Goal: Information Seeking & Learning: Check status

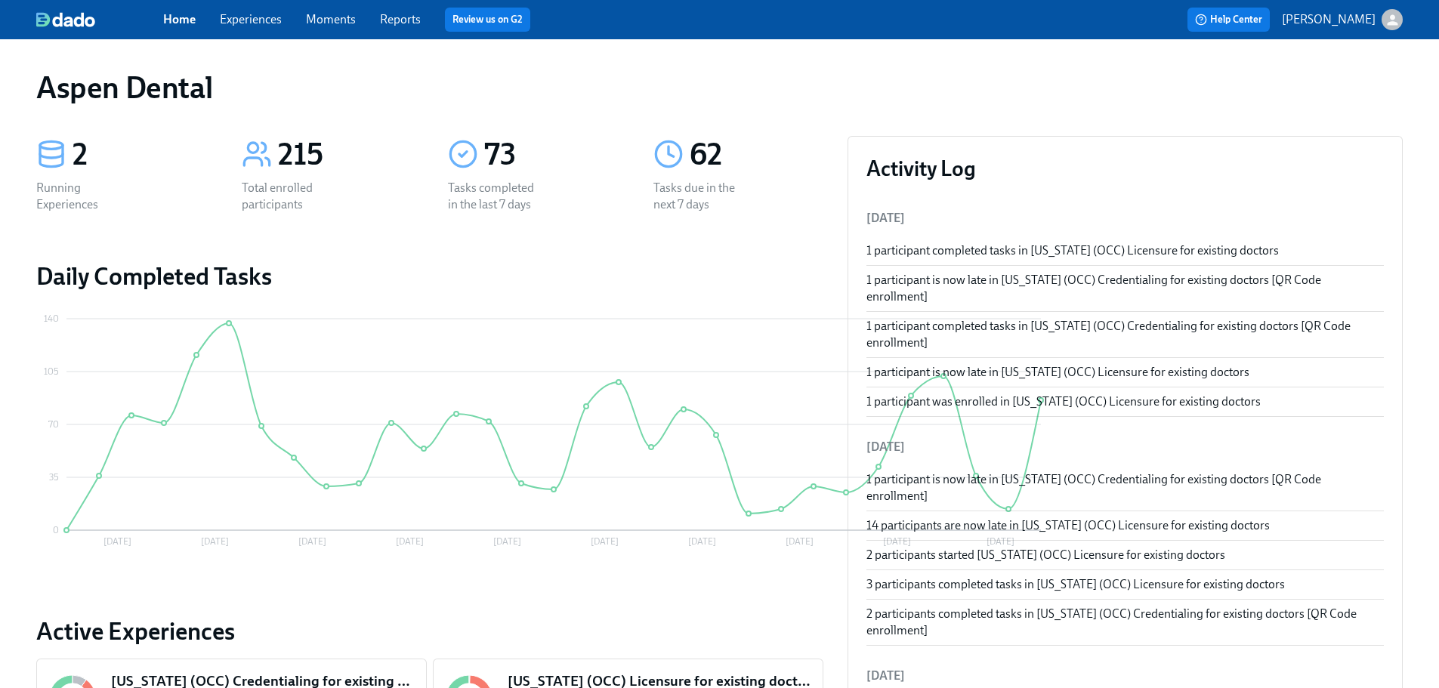
click at [391, 15] on link "Reports" at bounding box center [400, 19] width 41 height 14
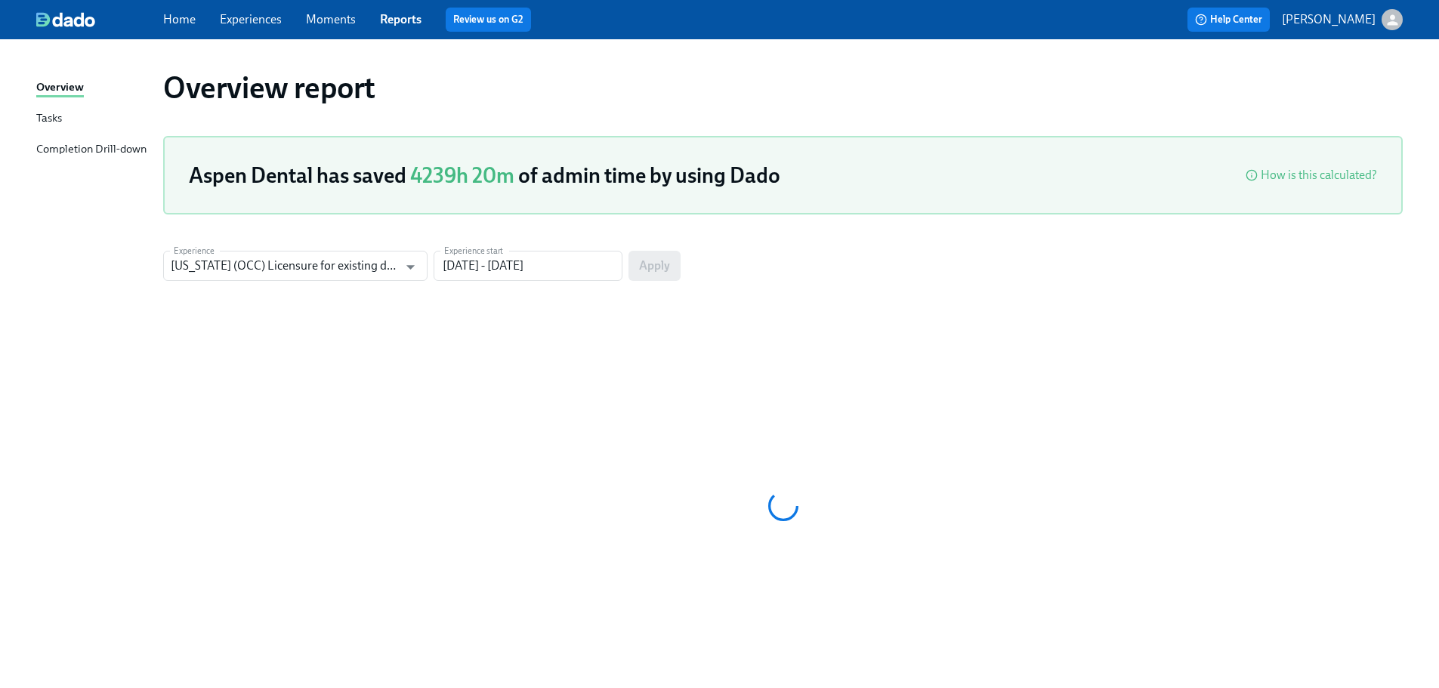
click at [101, 150] on div "Completion Drill-down" at bounding box center [91, 149] width 110 height 19
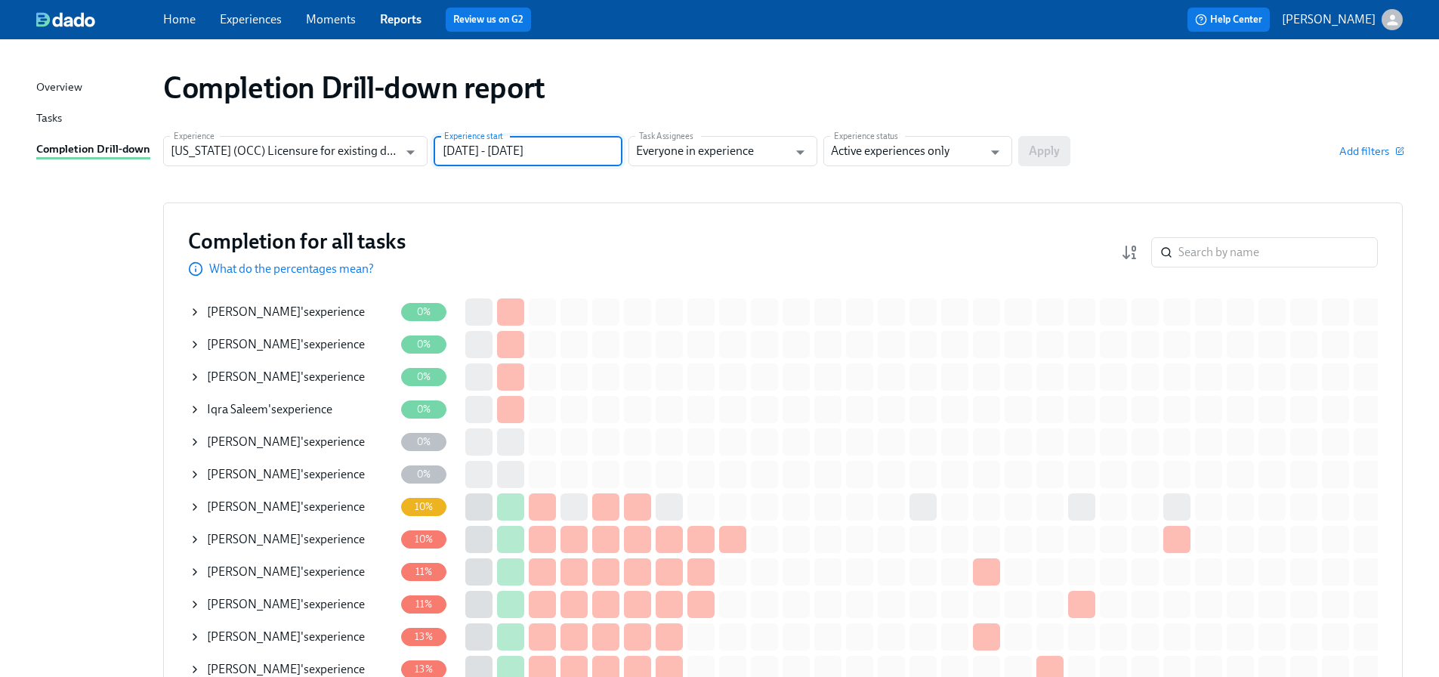
click at [512, 154] on input "[DATE] - [DATE]" at bounding box center [528, 151] width 189 height 30
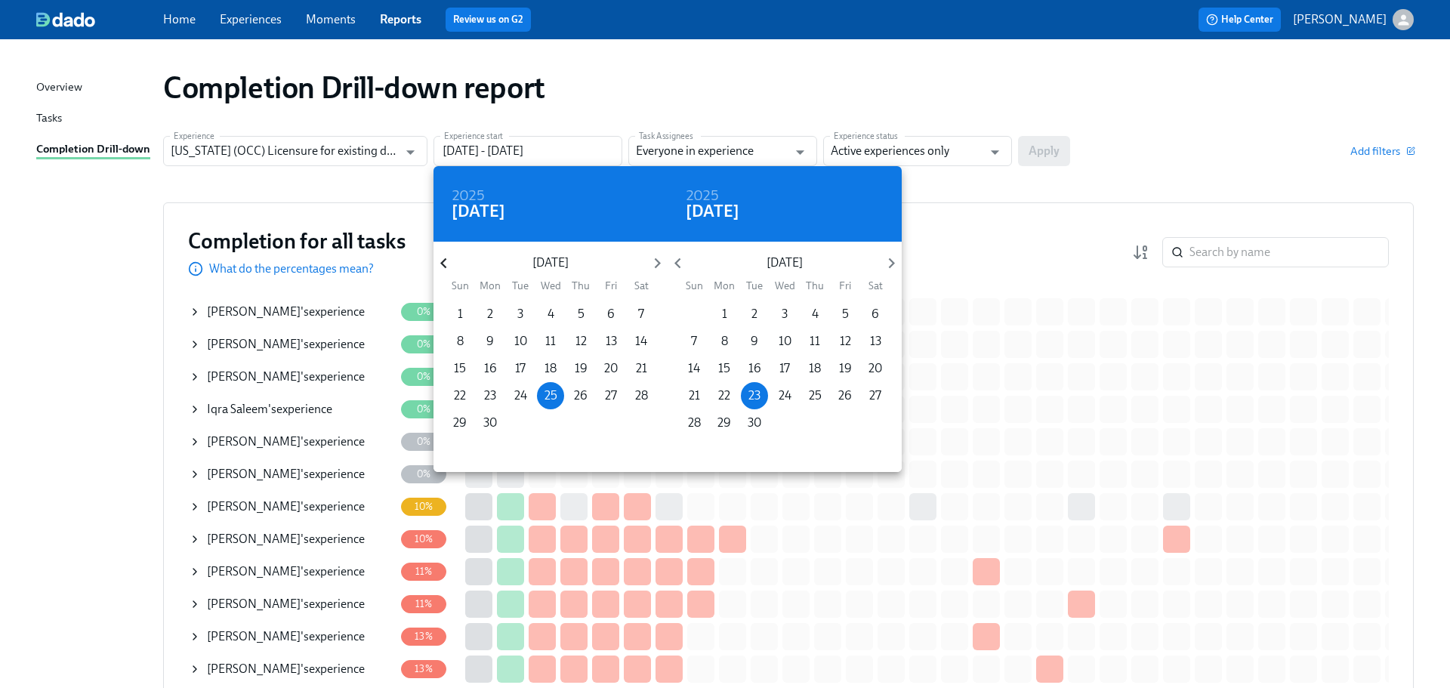
click at [443, 261] on icon "button" at bounding box center [443, 263] width 6 height 11
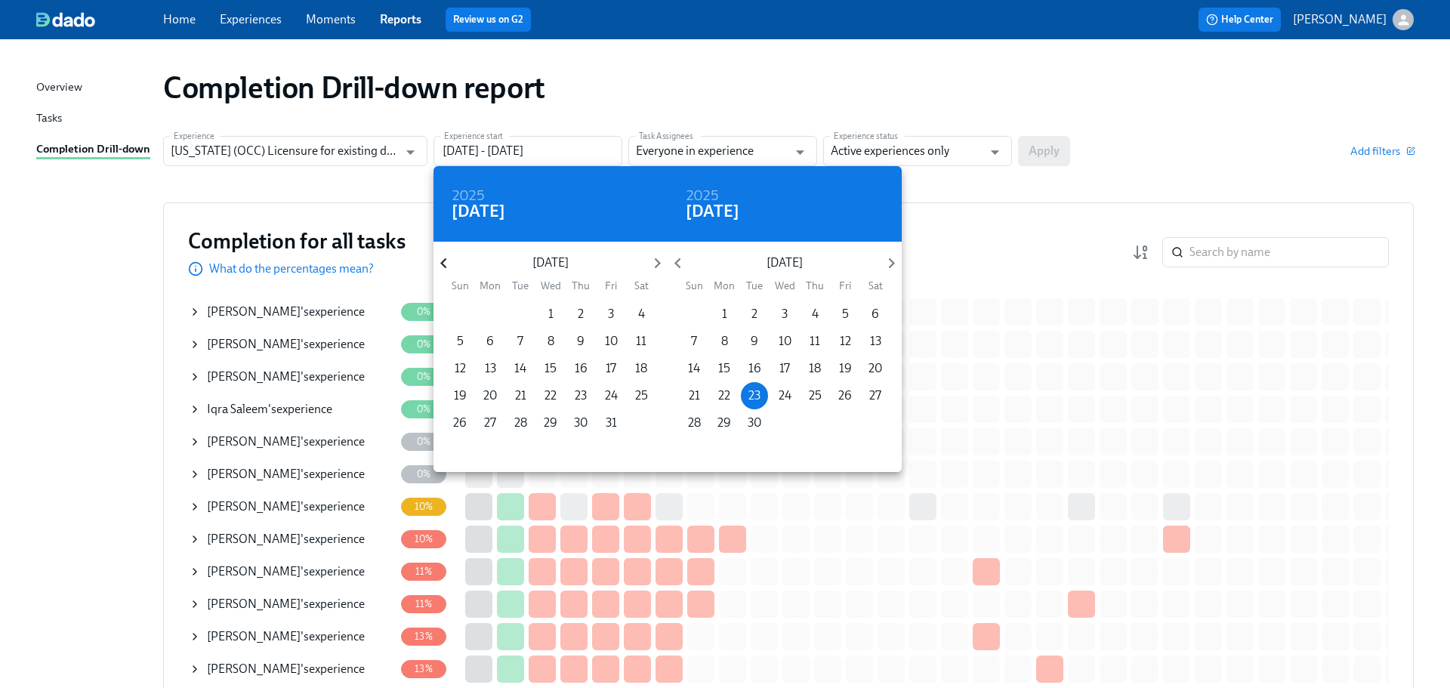
click at [443, 261] on icon "button" at bounding box center [443, 263] width 6 height 11
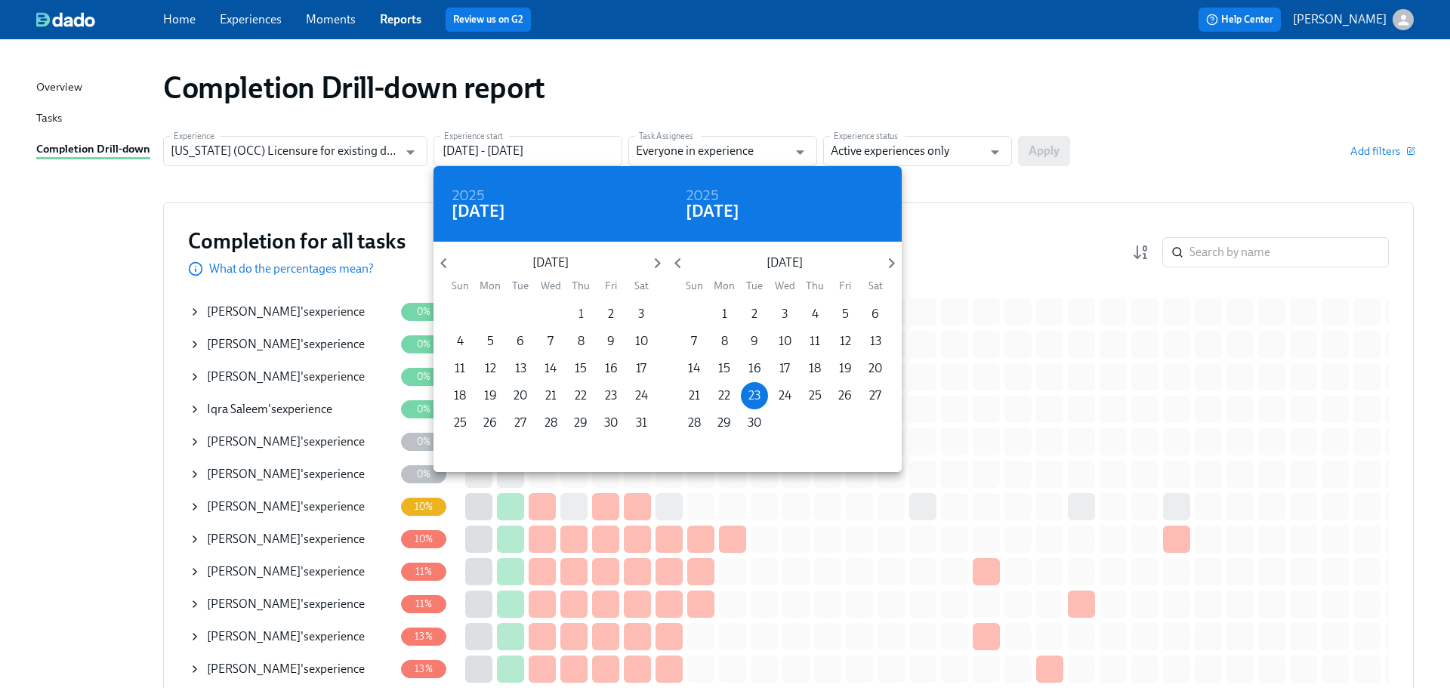
click at [584, 311] on span "1" at bounding box center [580, 314] width 27 height 17
type input "[DATE] - [DATE]"
click at [881, 179] on div "2025 [DATE]" at bounding box center [785, 204] width 234 height 76
click at [918, 160] on div at bounding box center [725, 344] width 1450 height 688
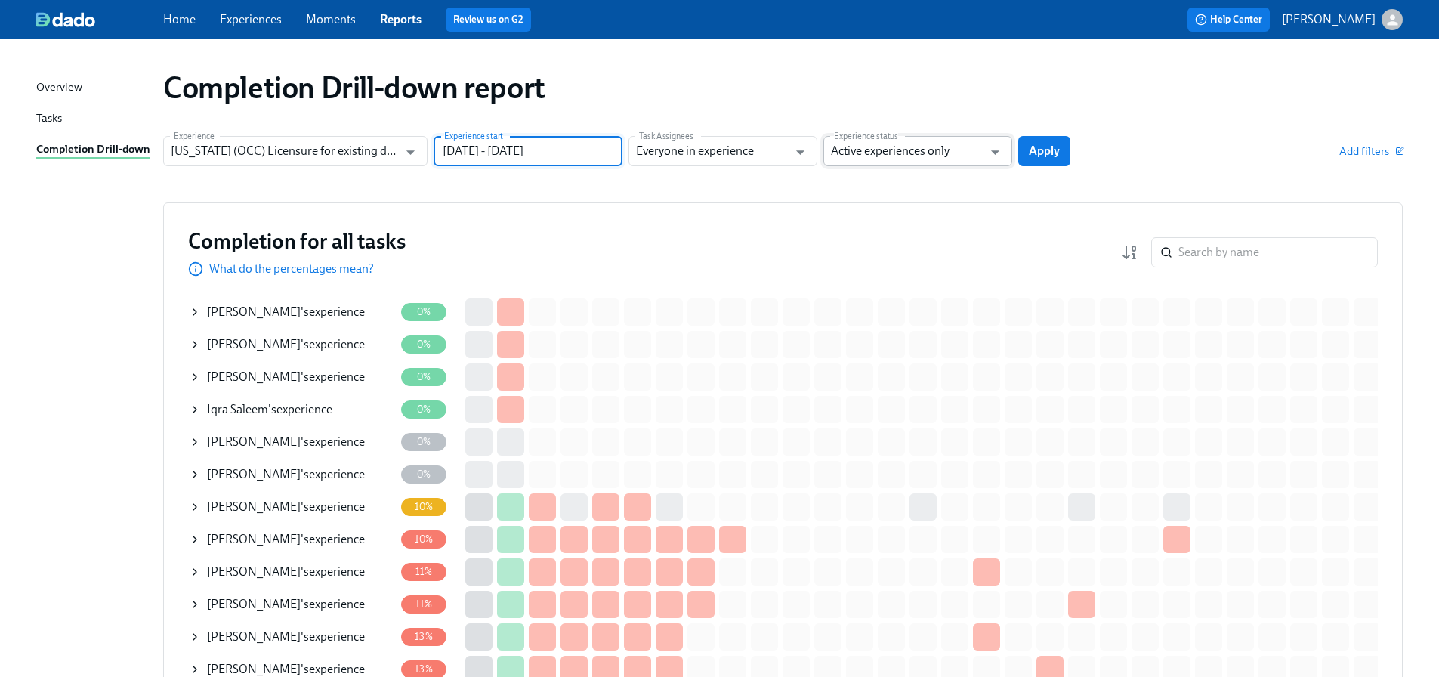
click at [921, 150] on input "Active experiences only" at bounding box center [907, 151] width 152 height 30
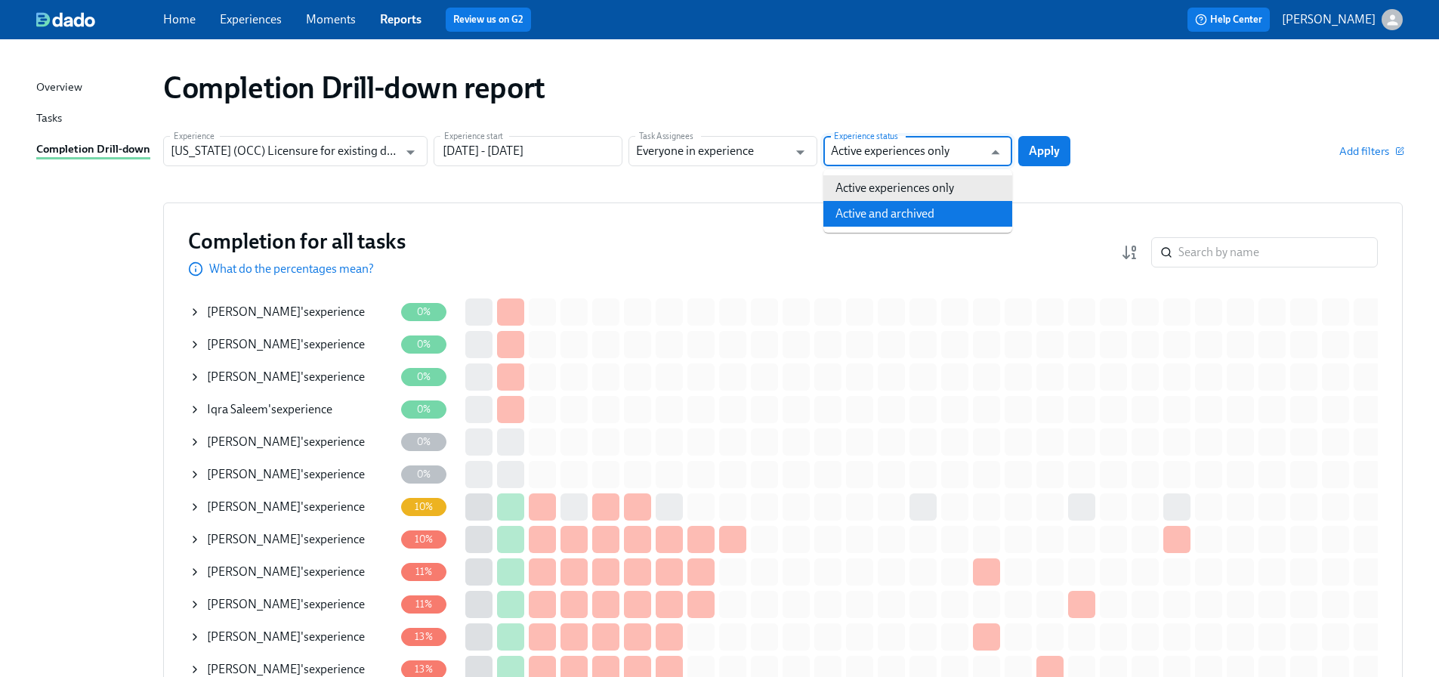
click at [913, 208] on li "Active and archived" at bounding box center [917, 214] width 189 height 26
type input "Active and archived"
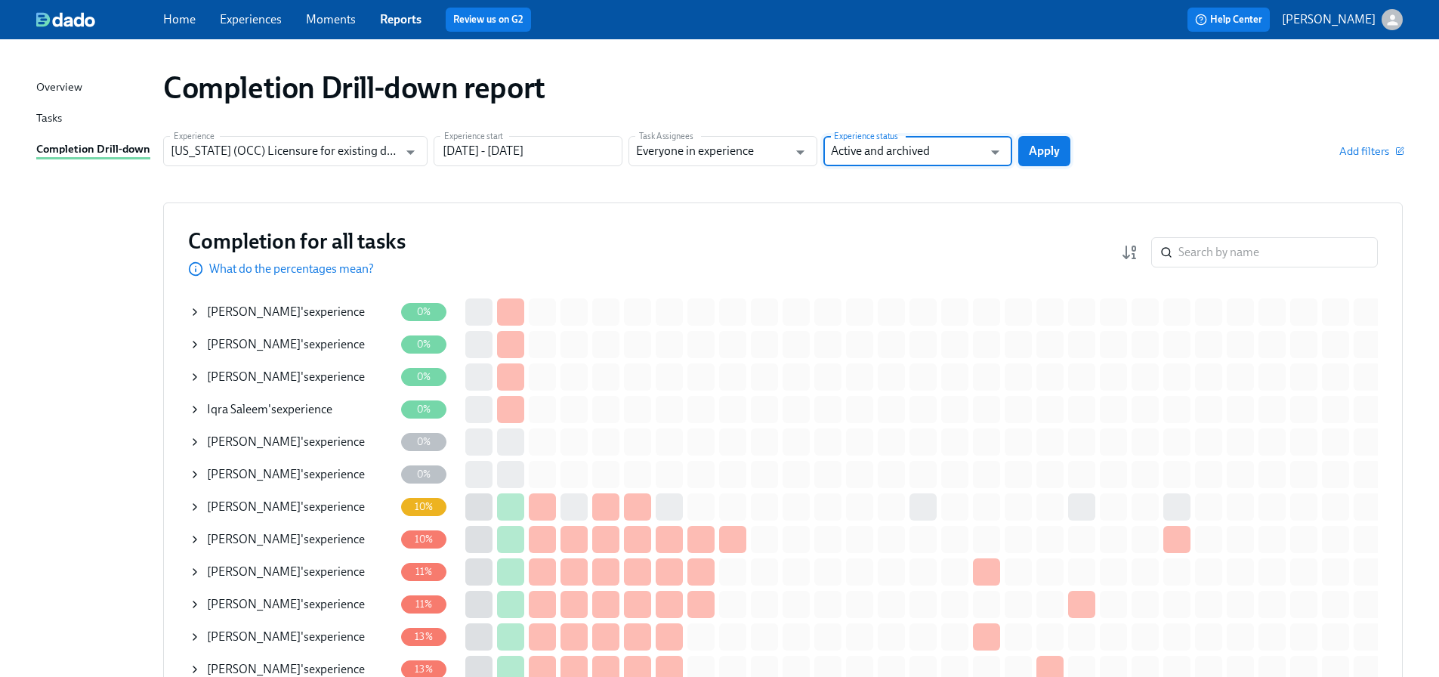
click at [1036, 150] on span "Apply" at bounding box center [1044, 151] width 31 height 15
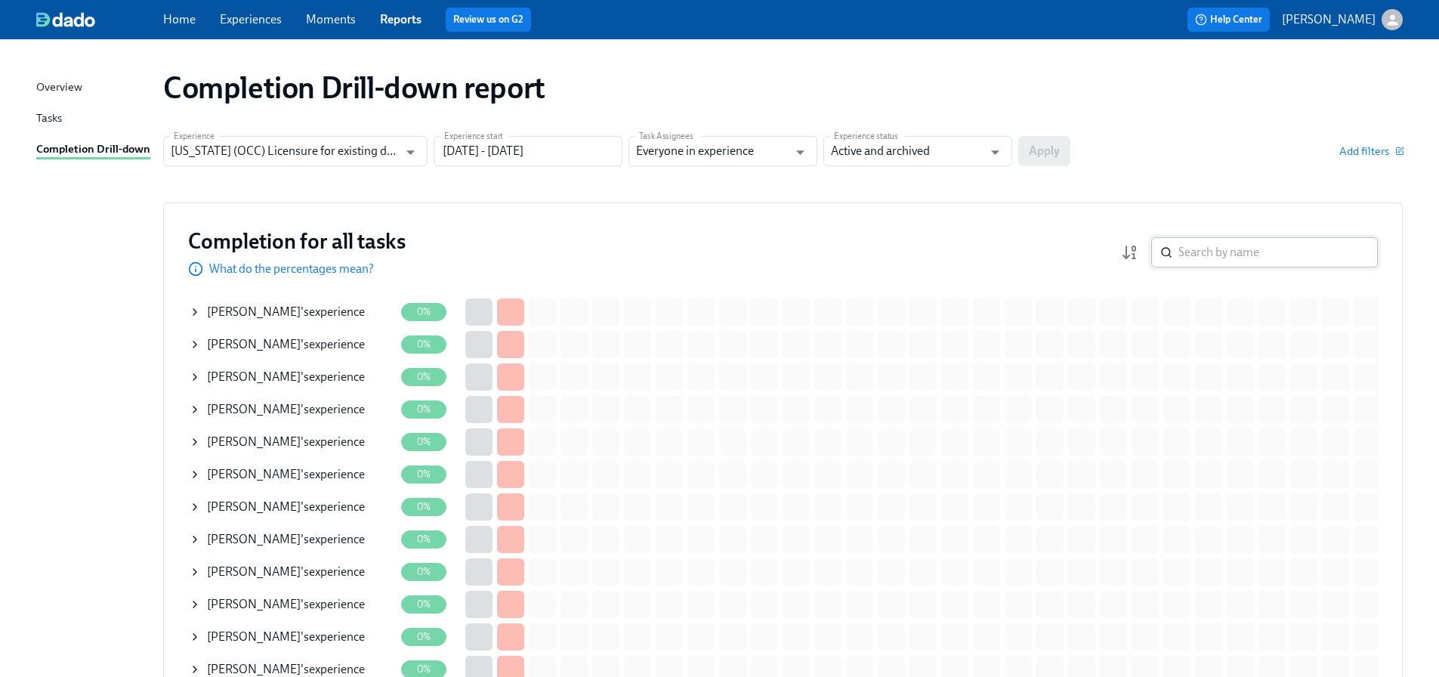
click at [1250, 257] on input "search" at bounding box center [1277, 252] width 199 height 30
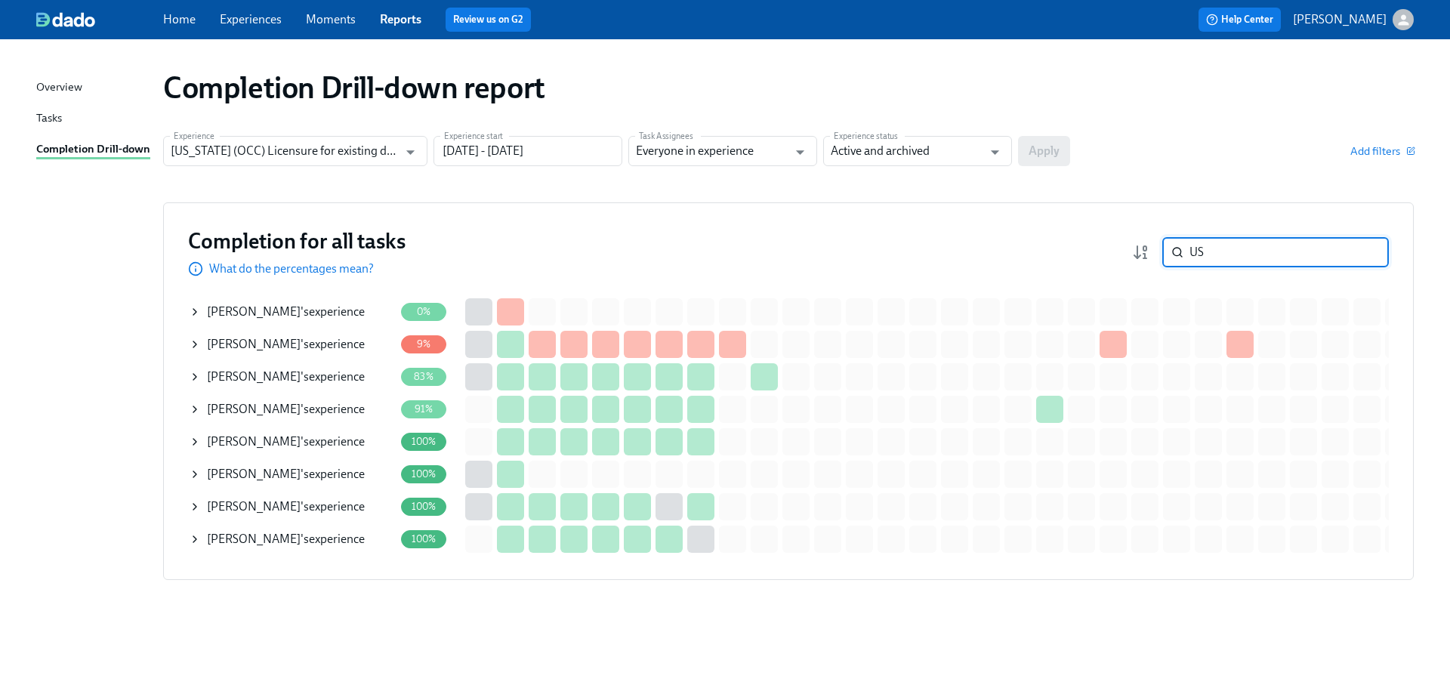
type input "U"
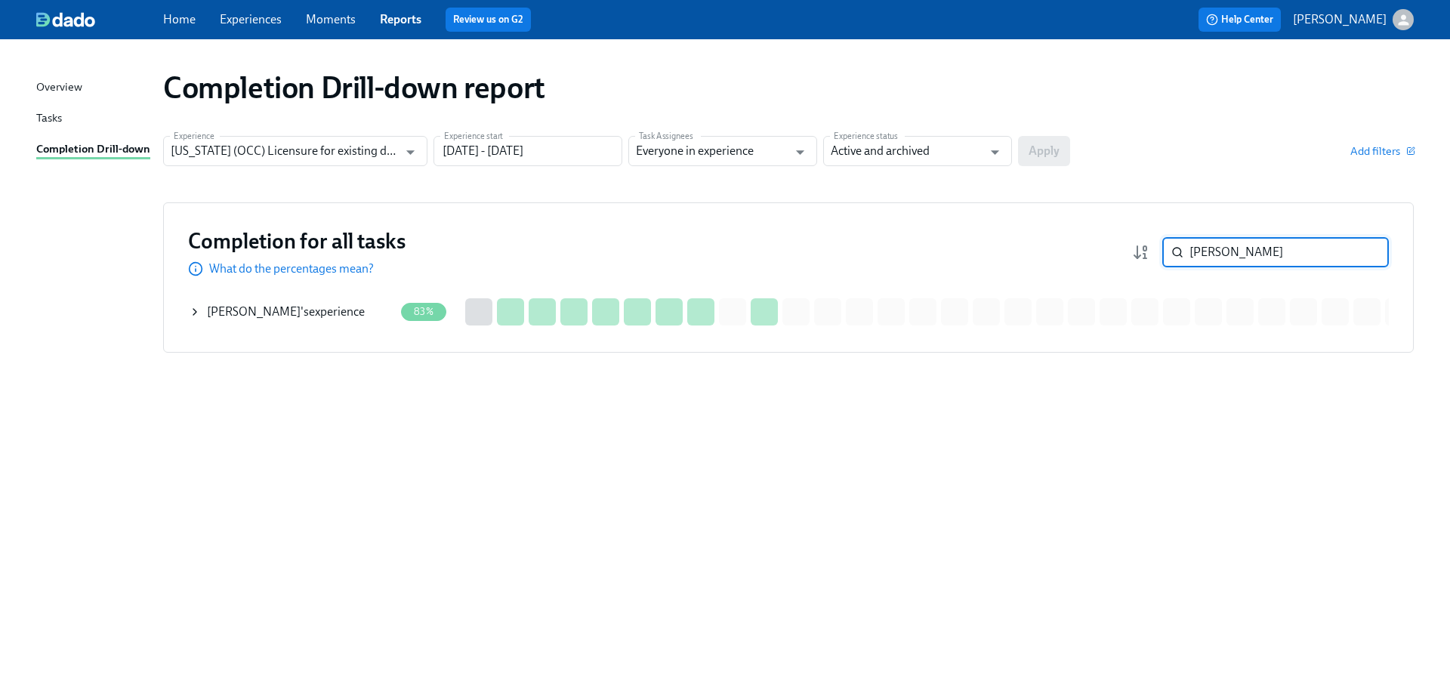
type input "[PERSON_NAME]"
click at [283, 316] on span "[PERSON_NAME]" at bounding box center [254, 311] width 94 height 14
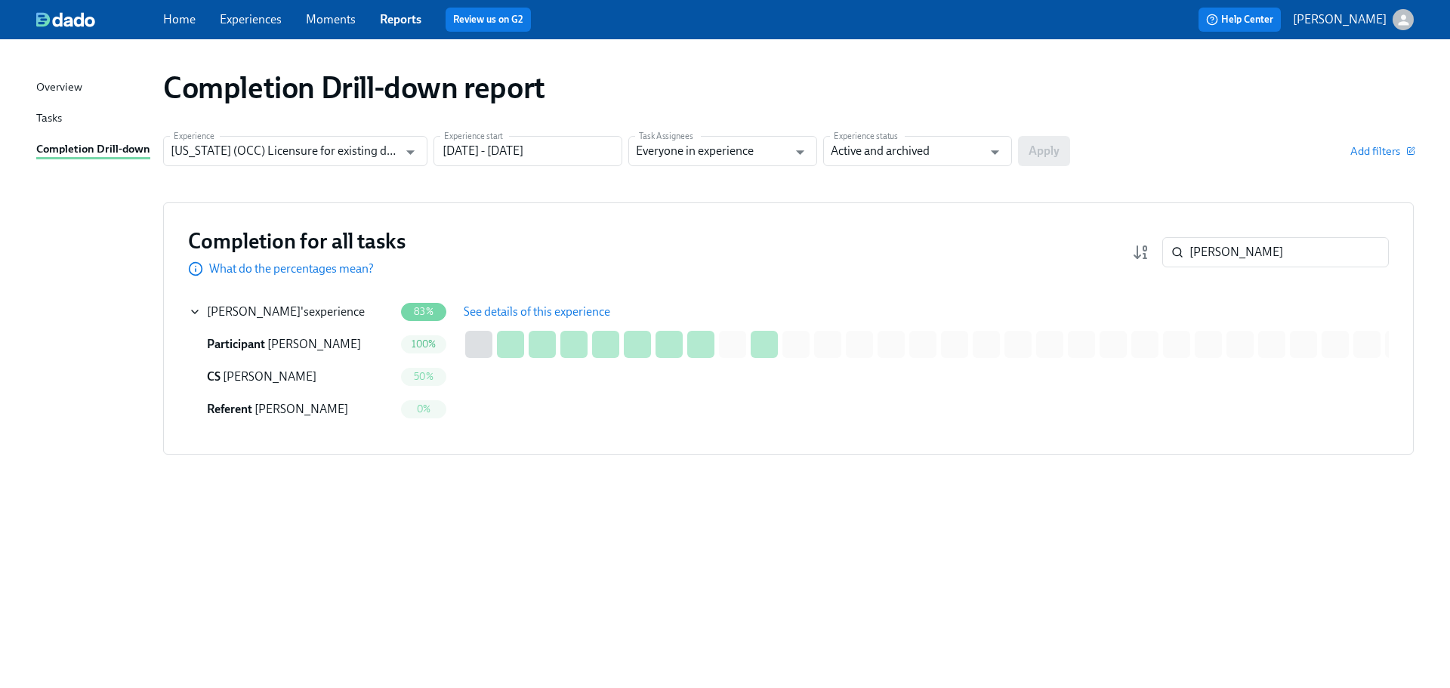
click at [480, 320] on button "See details of this experience" at bounding box center [537, 312] width 168 height 30
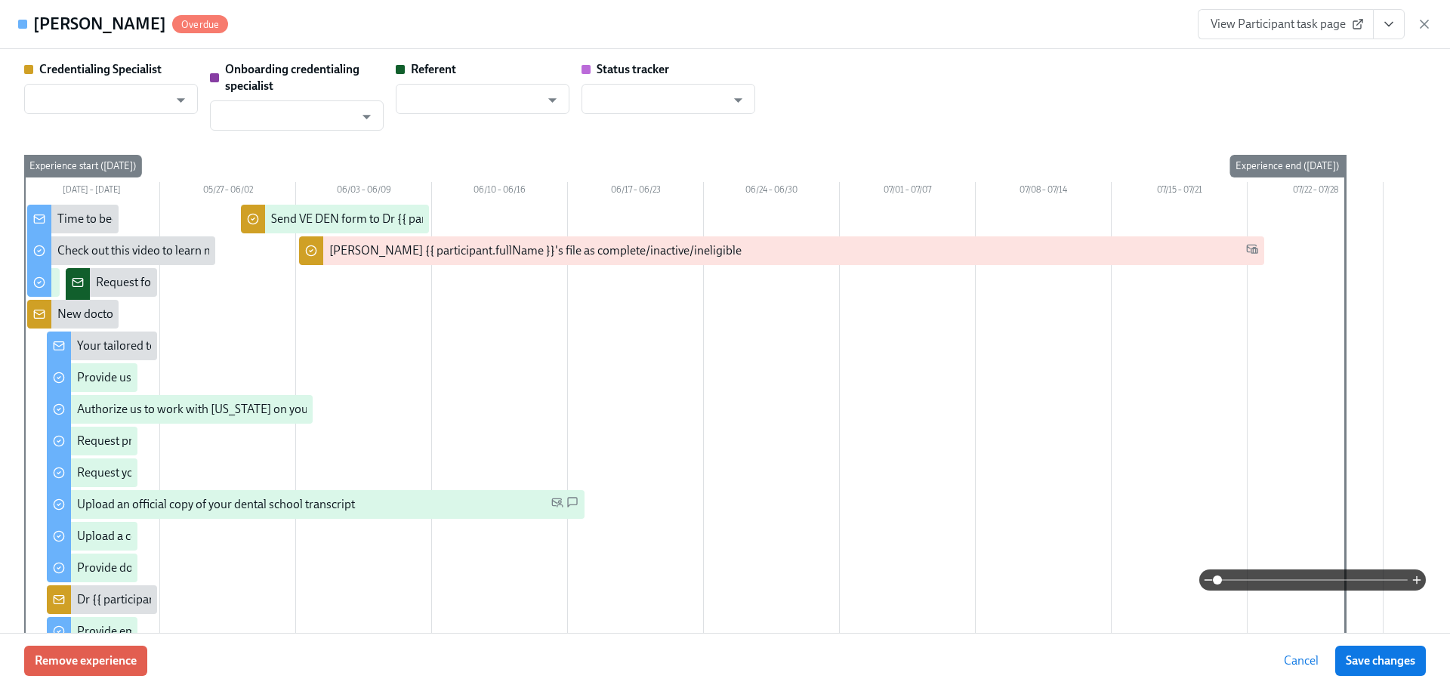
type input "[PERSON_NAME]"
click at [1289, 24] on span "View Participant task page" at bounding box center [1286, 24] width 150 height 15
click at [1208, 36] on link "View Participant task page" at bounding box center [1286, 24] width 176 height 30
click at [1420, 23] on icon "button" at bounding box center [1424, 24] width 15 height 15
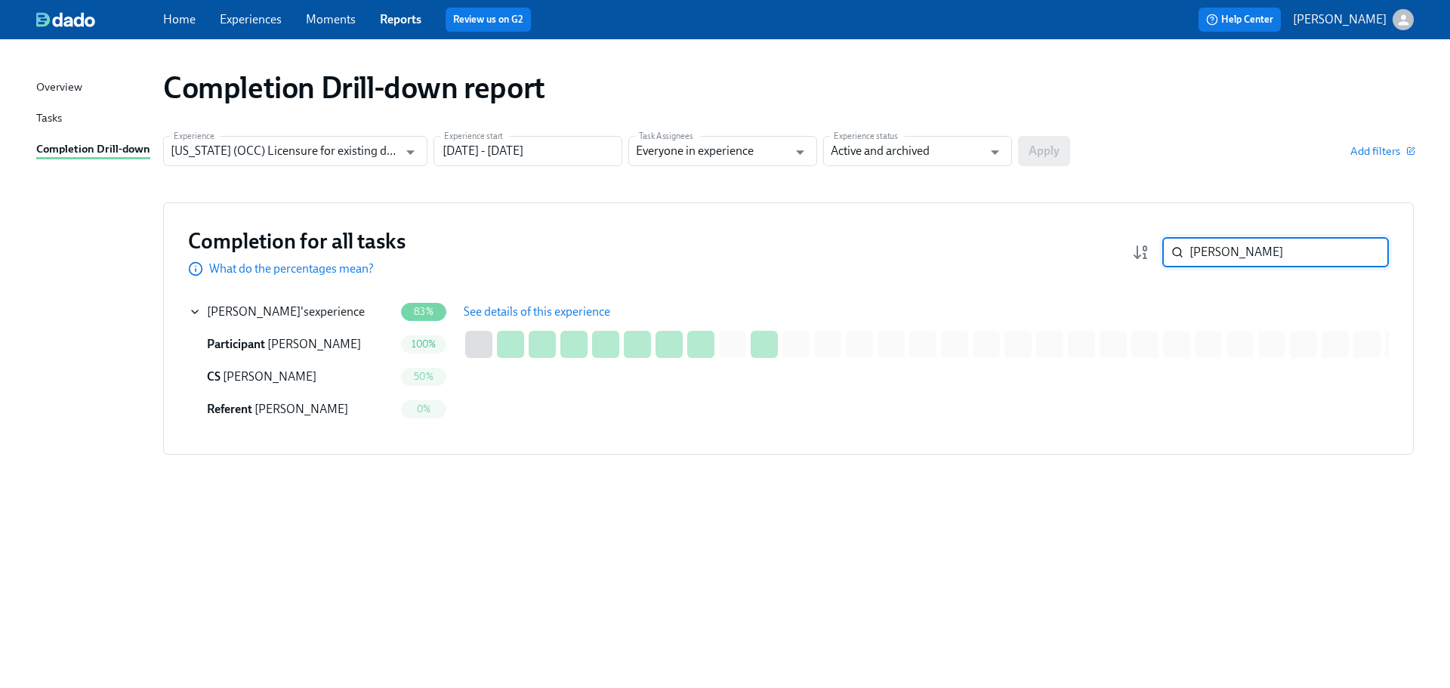
drag, startPoint x: 1259, startPoint y: 245, endPoint x: 1122, endPoint y: 252, distance: 136.9
click at [1122, 252] on div "Completion for all tasks What do the percentages mean? [PERSON_NAME] ​" at bounding box center [788, 252] width 1201 height 50
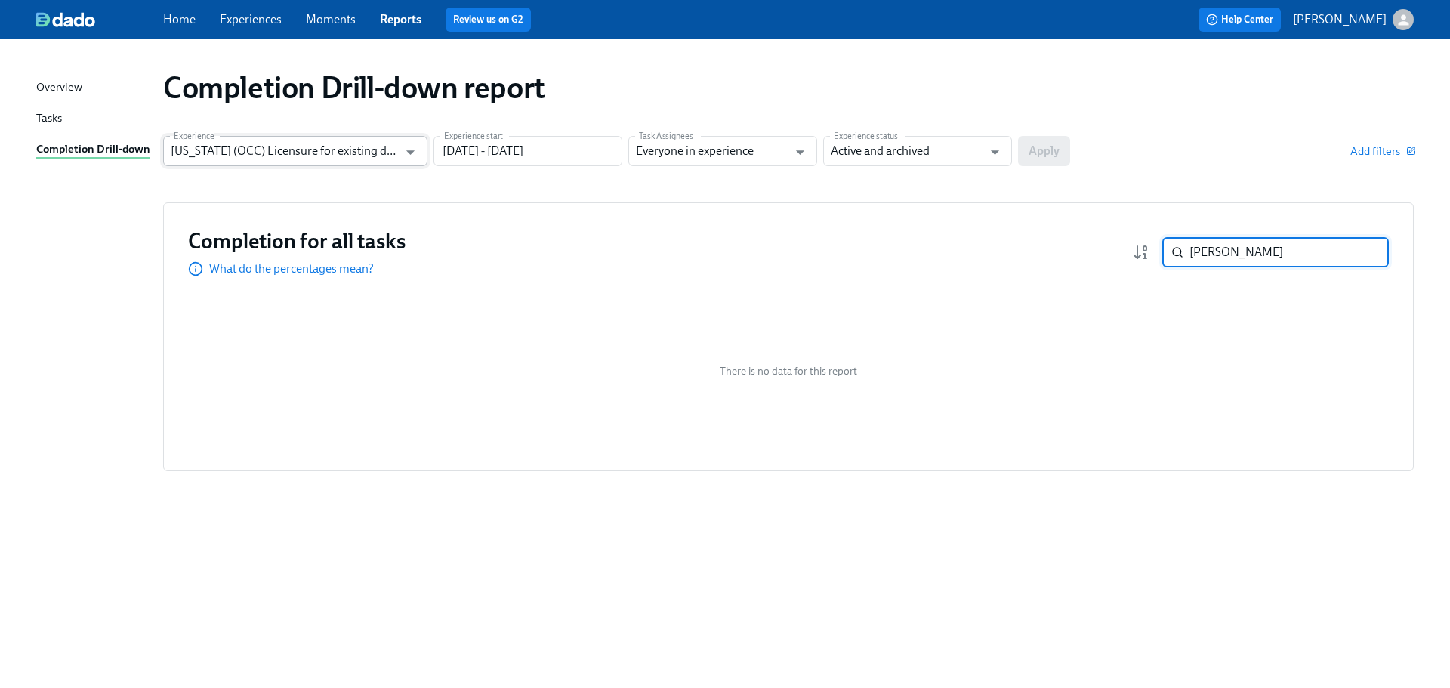
type input "[PERSON_NAME]"
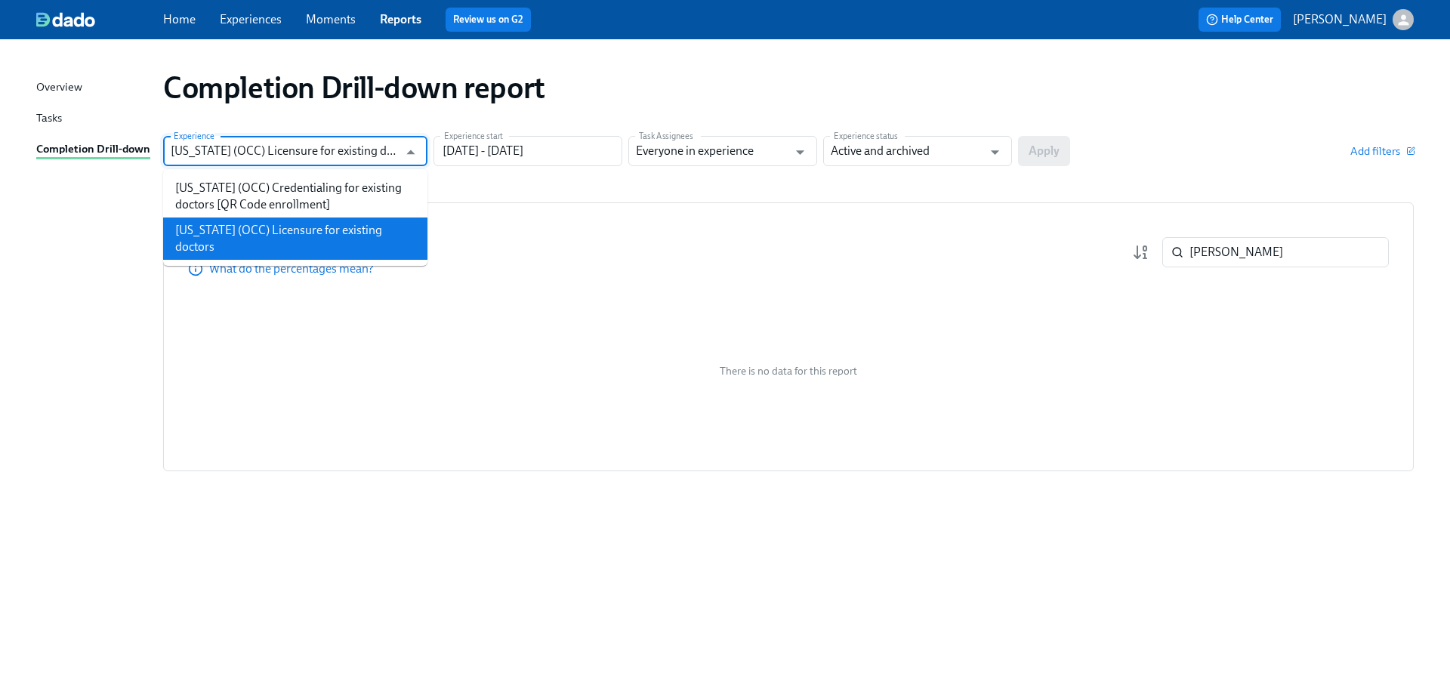
click at [321, 148] on input "[US_STATE] (OCC) Licensure for existing doctors" at bounding box center [284, 151] width 227 height 30
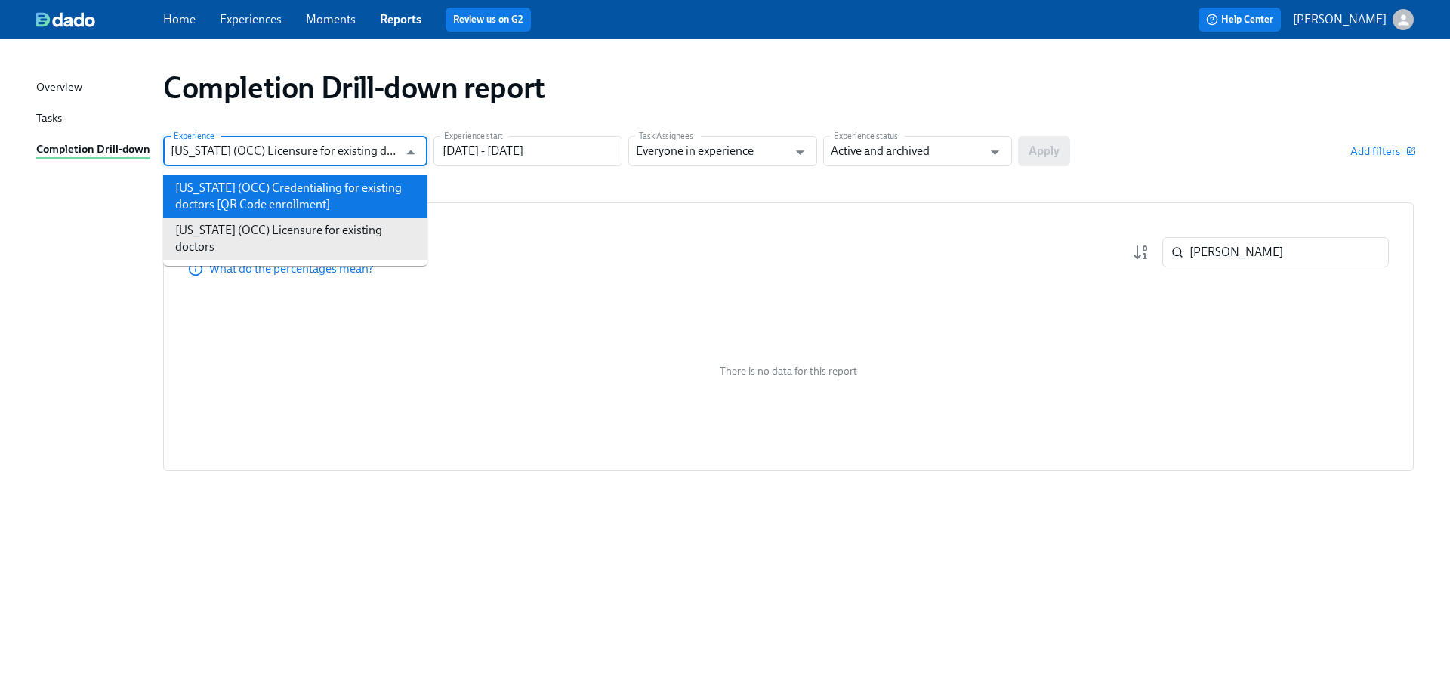
click at [308, 200] on li "[US_STATE] (OCC) Credentialing for existing doctors [QR Code enrollment]" at bounding box center [295, 196] width 264 height 42
type input "[US_STATE] (OCC) Credentialing for existing doctors [QR Code enrollment]"
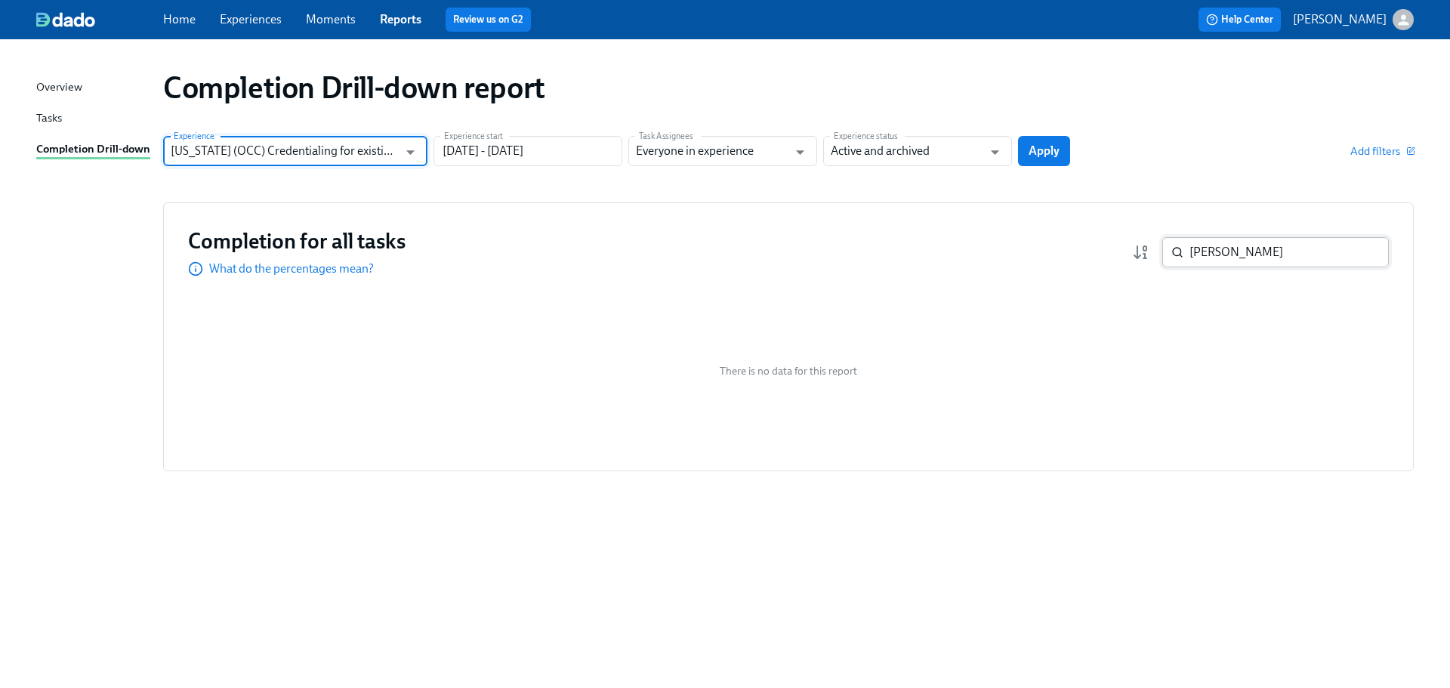
click at [1234, 252] on input "[PERSON_NAME]" at bounding box center [1289, 252] width 199 height 30
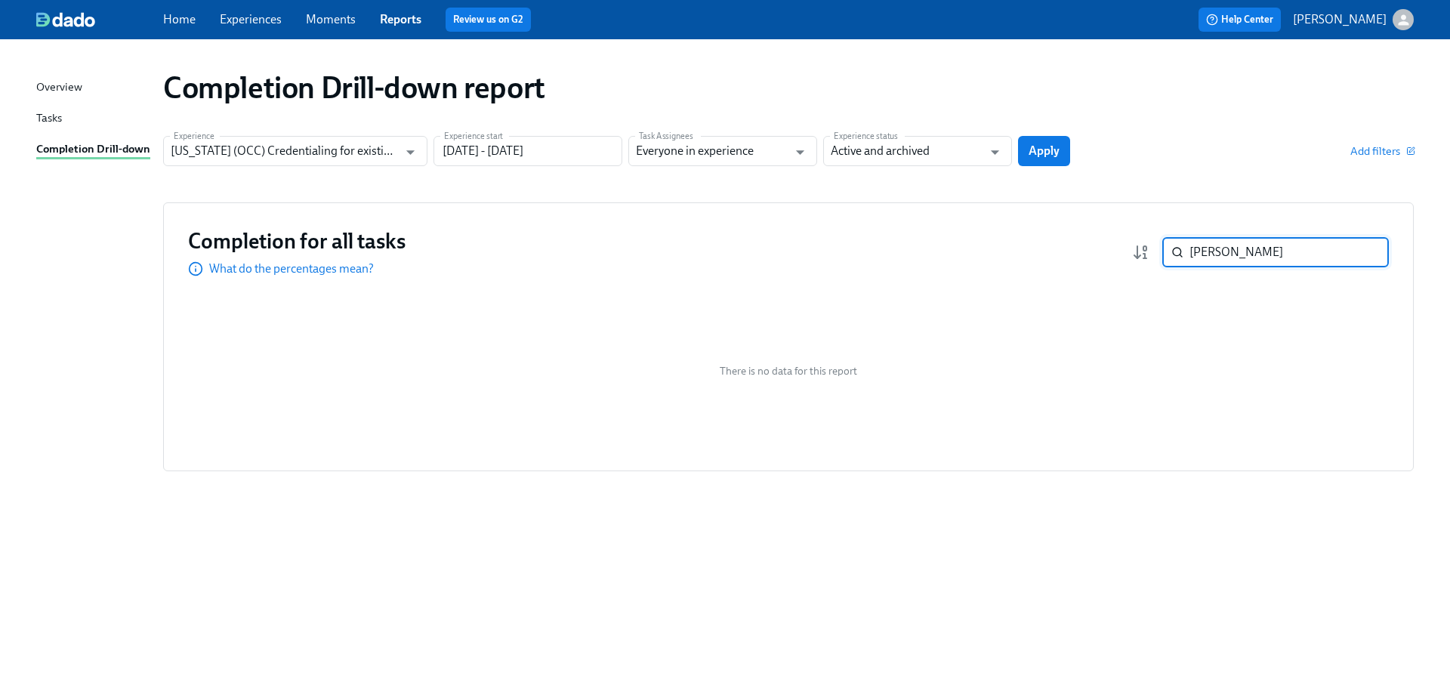
click at [1234, 252] on input "[PERSON_NAME]" at bounding box center [1289, 252] width 199 height 30
click at [1047, 146] on span "Apply" at bounding box center [1044, 151] width 31 height 15
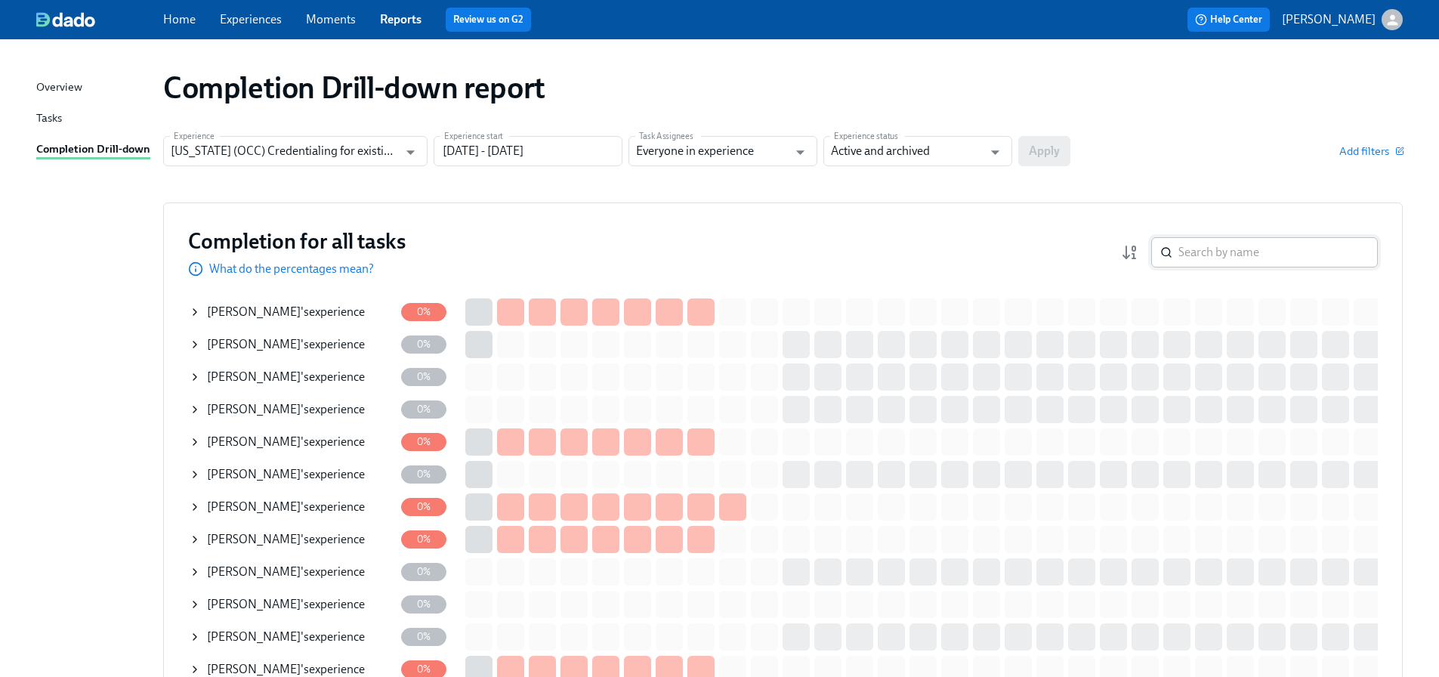
click at [1259, 261] on input "search" at bounding box center [1277, 252] width 199 height 30
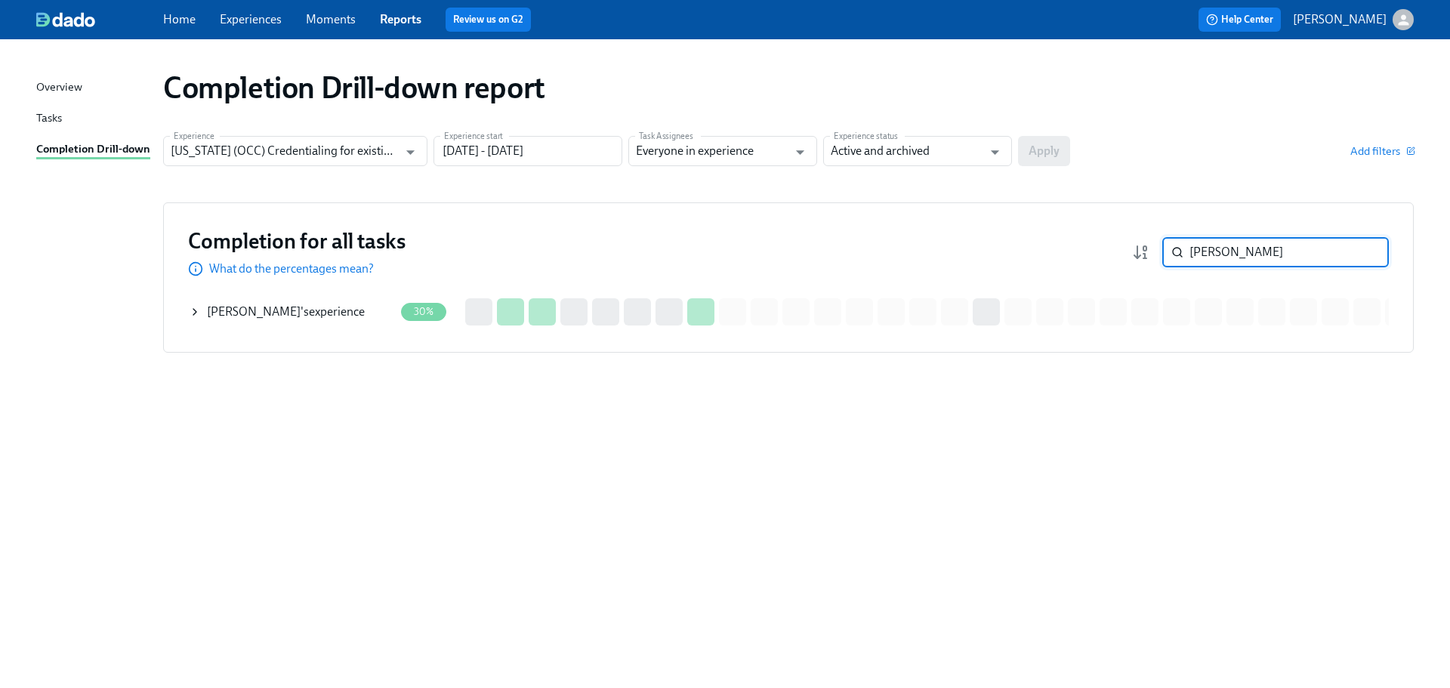
type input "[PERSON_NAME]"
click at [307, 307] on div "[PERSON_NAME] 's experience" at bounding box center [286, 312] width 158 height 17
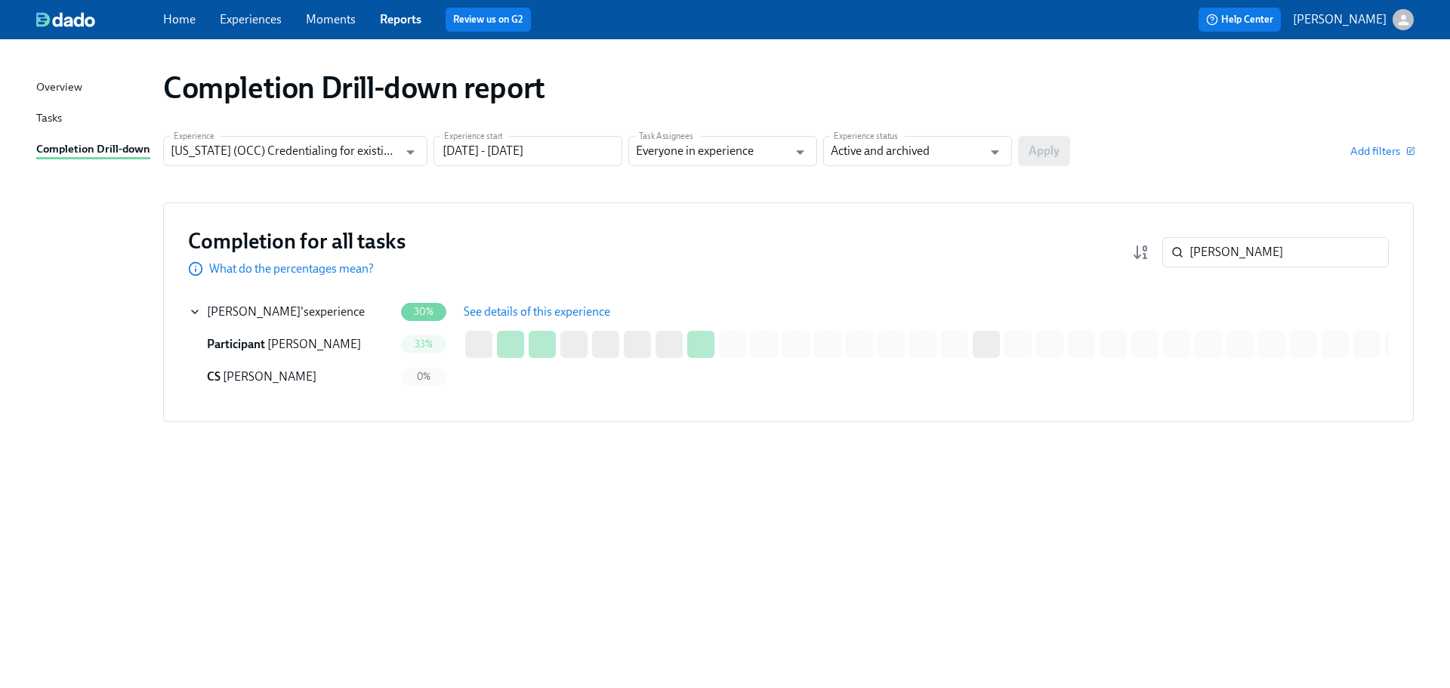
click at [536, 298] on button "See details of this experience" at bounding box center [537, 312] width 168 height 30
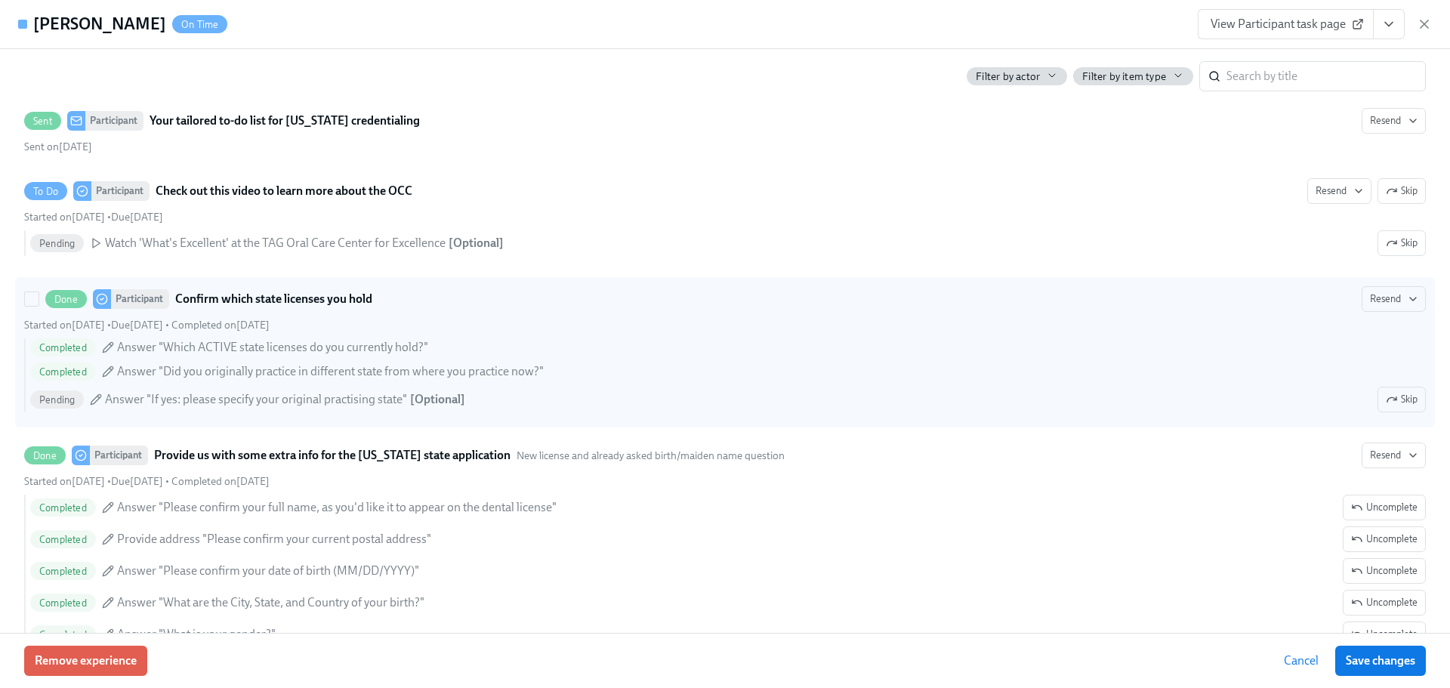
scroll to position [604, 0]
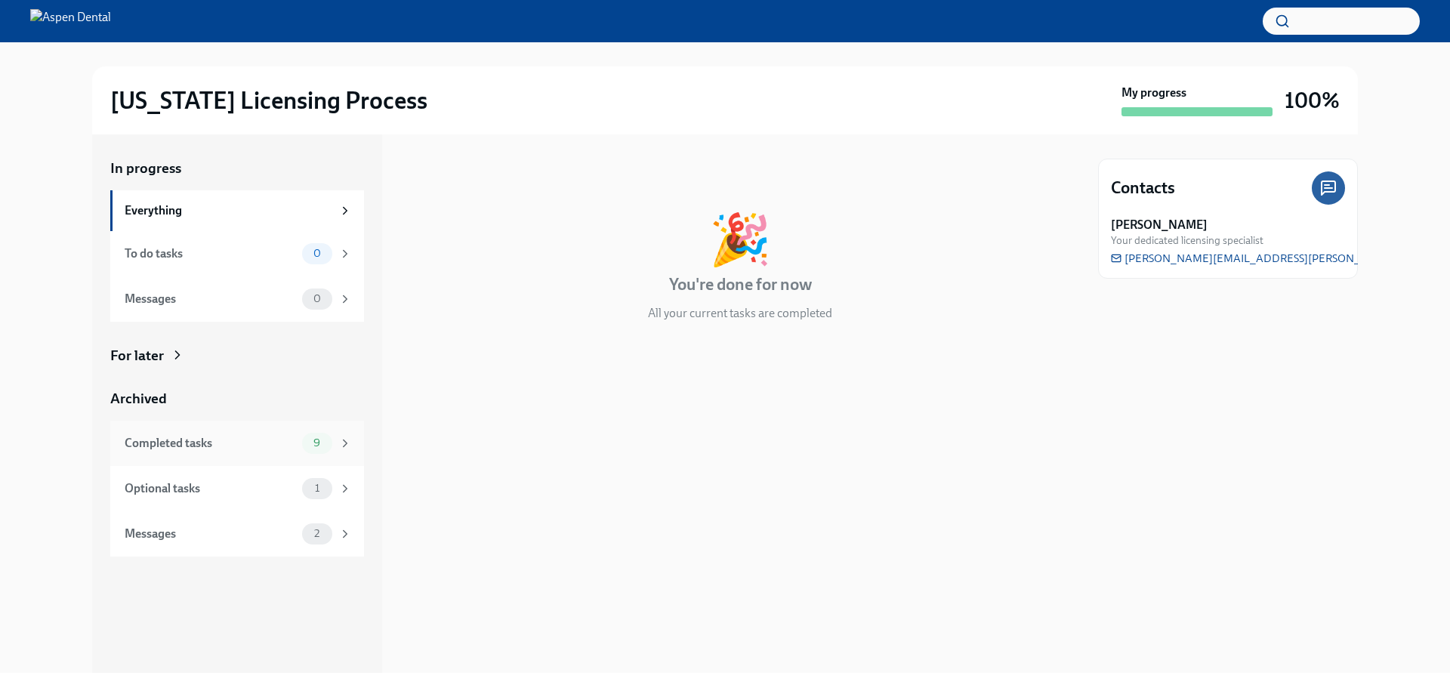
click at [237, 435] on div "Completed tasks" at bounding box center [210, 443] width 171 height 17
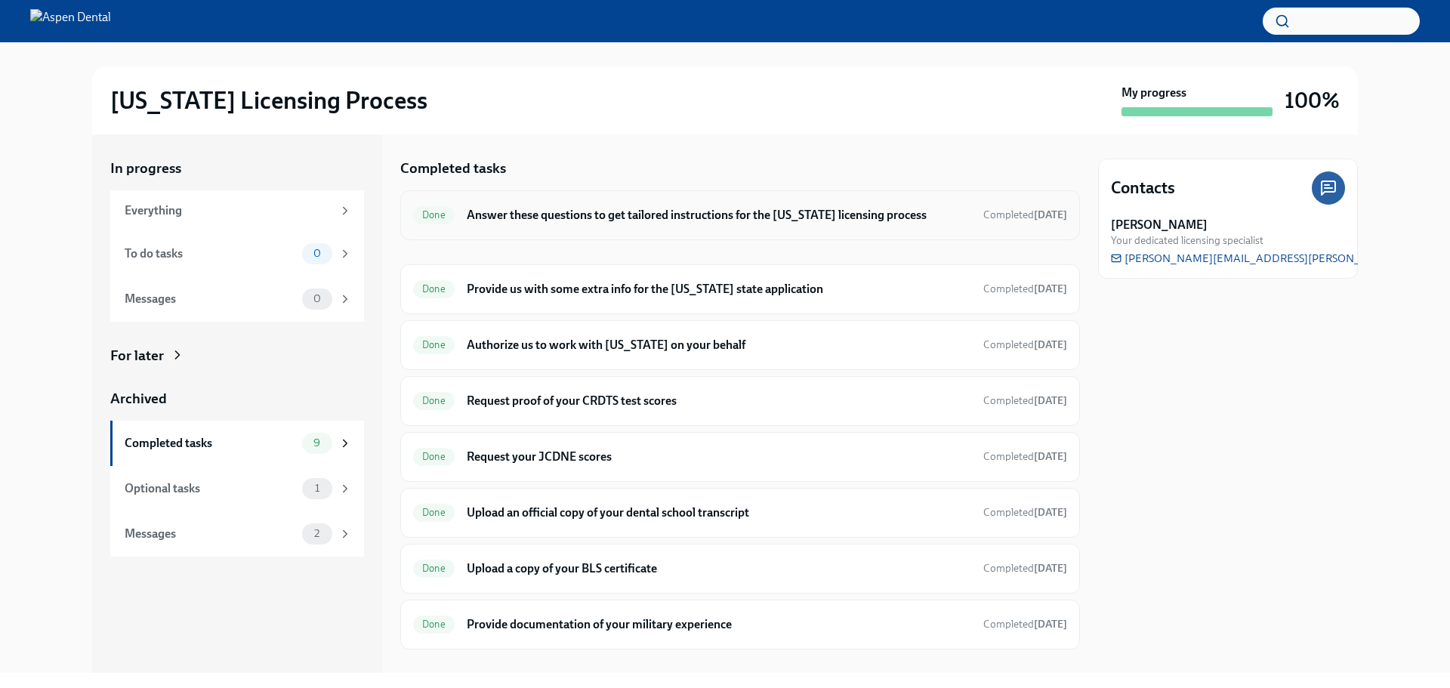
click at [688, 218] on h6 "Answer these questions to get tailored instructions for the [US_STATE] licensin…" at bounding box center [719, 215] width 505 height 17
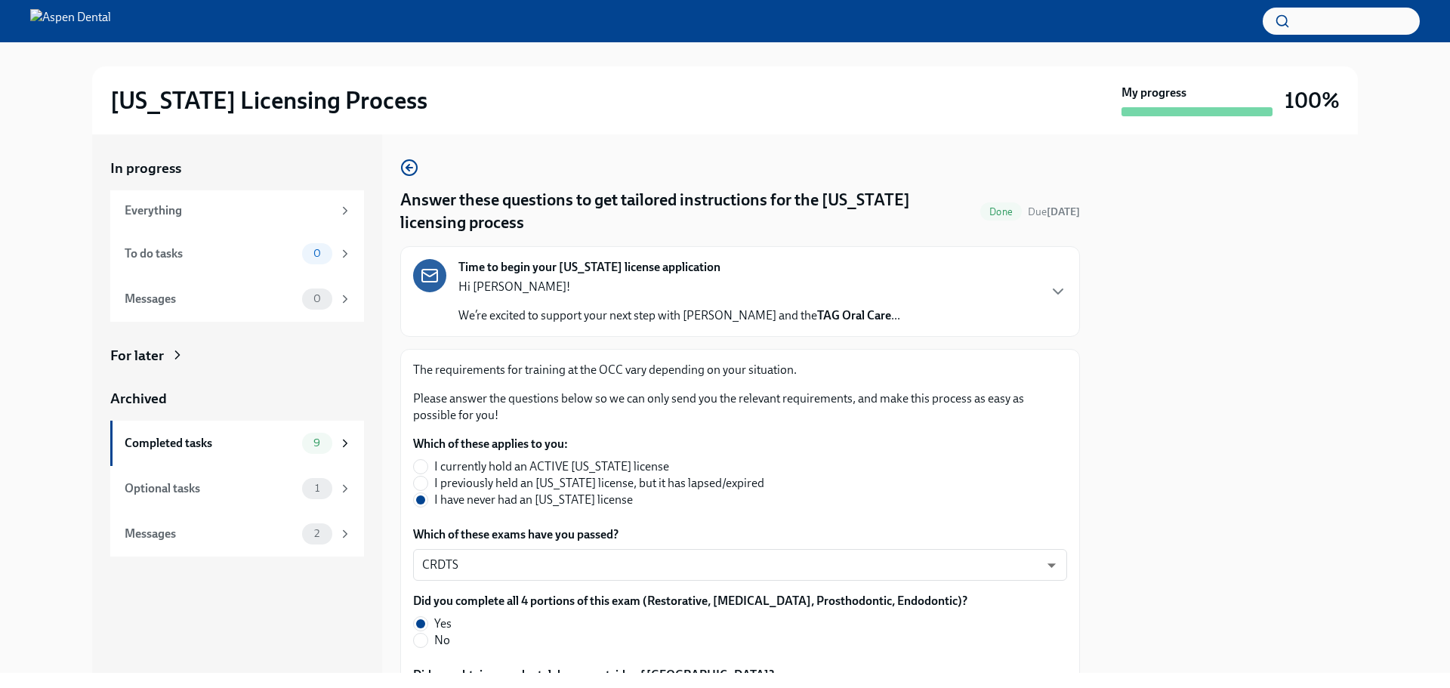
click at [1198, 549] on div at bounding box center [1228, 403] width 260 height 539
click at [17, 317] on div "Illinois Licensing Process My progress 100% In progress Everything To do tasks …" at bounding box center [725, 357] width 1450 height 631
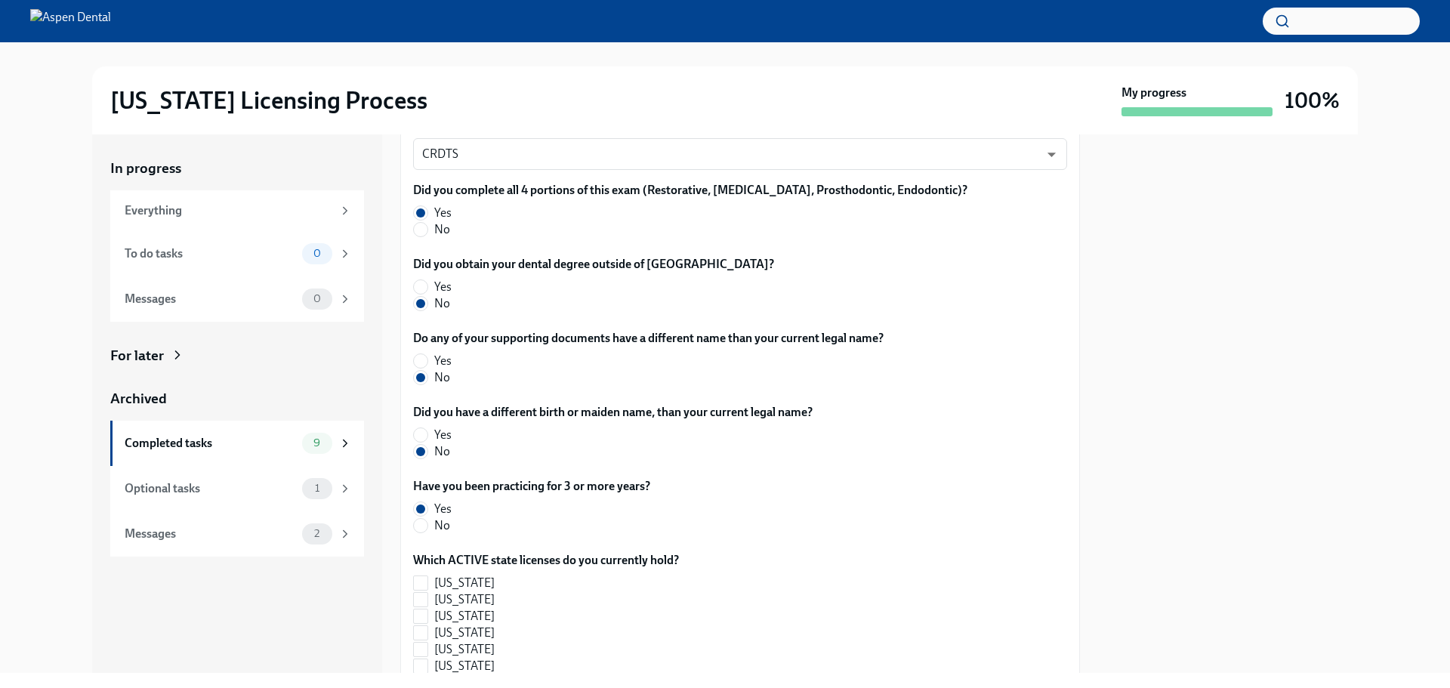
scroll to position [394, 0]
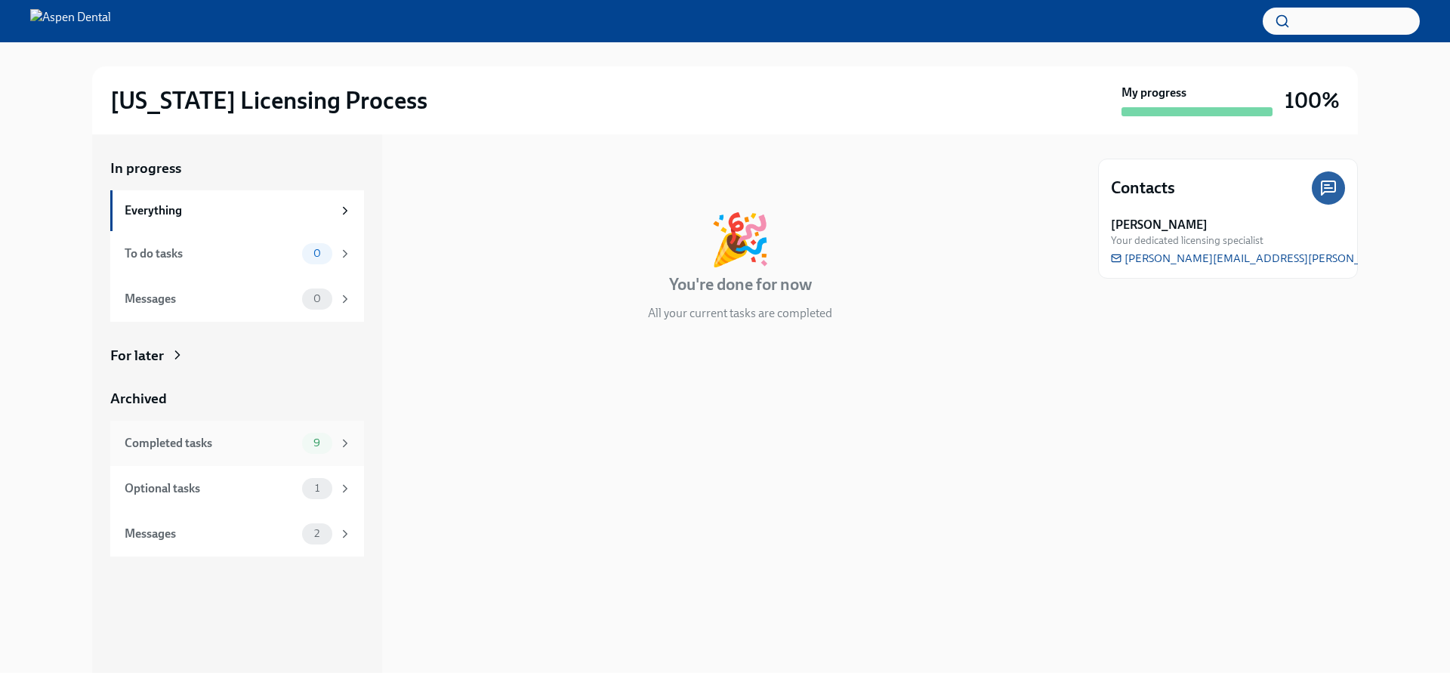
click at [236, 436] on div "Completed tasks" at bounding box center [210, 443] width 171 height 17
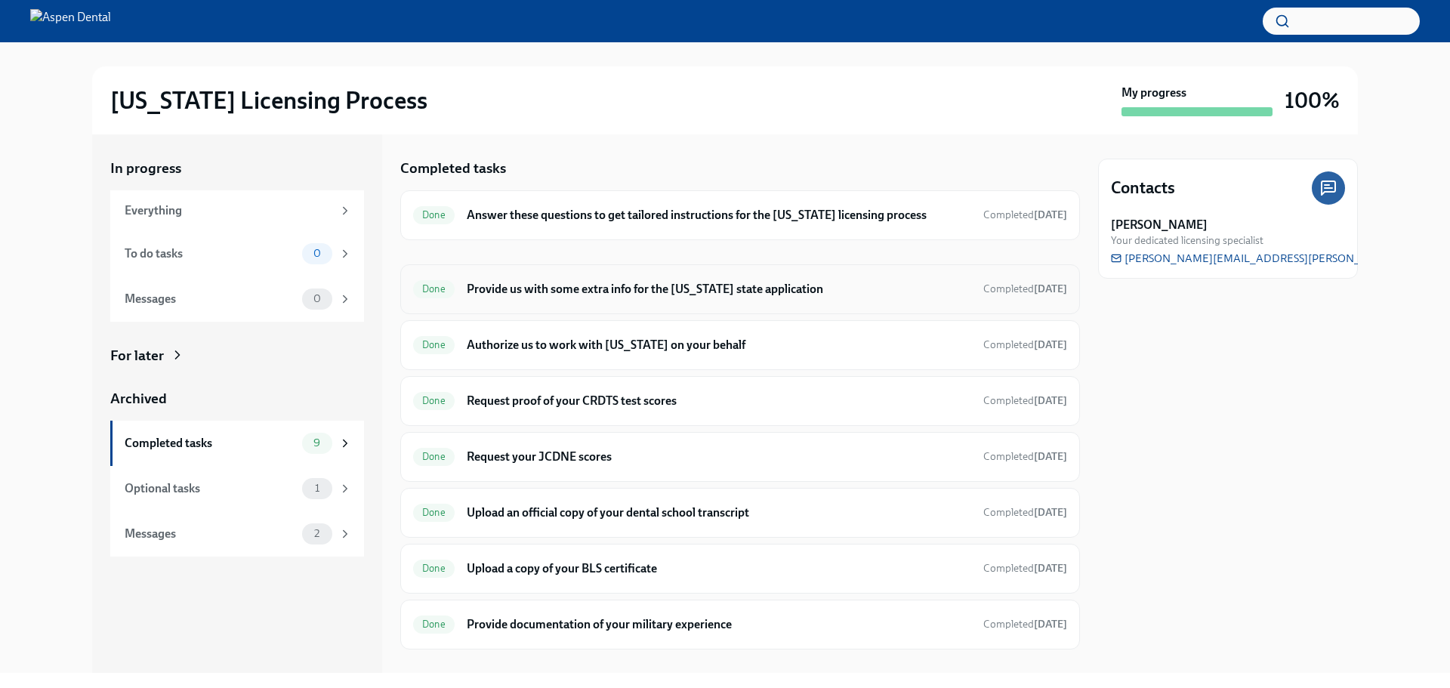
click at [583, 295] on h6 "Provide us with some extra info for the [US_STATE] state application" at bounding box center [719, 289] width 505 height 17
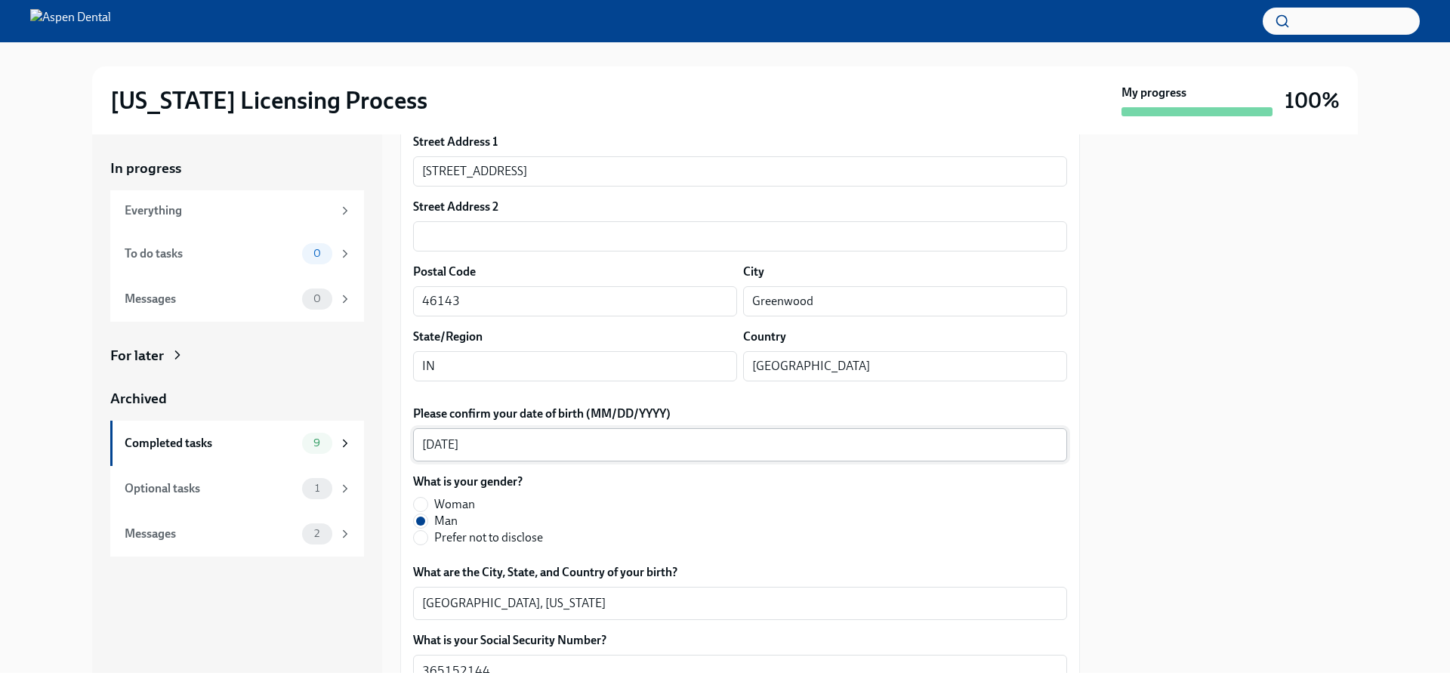
scroll to position [378, 0]
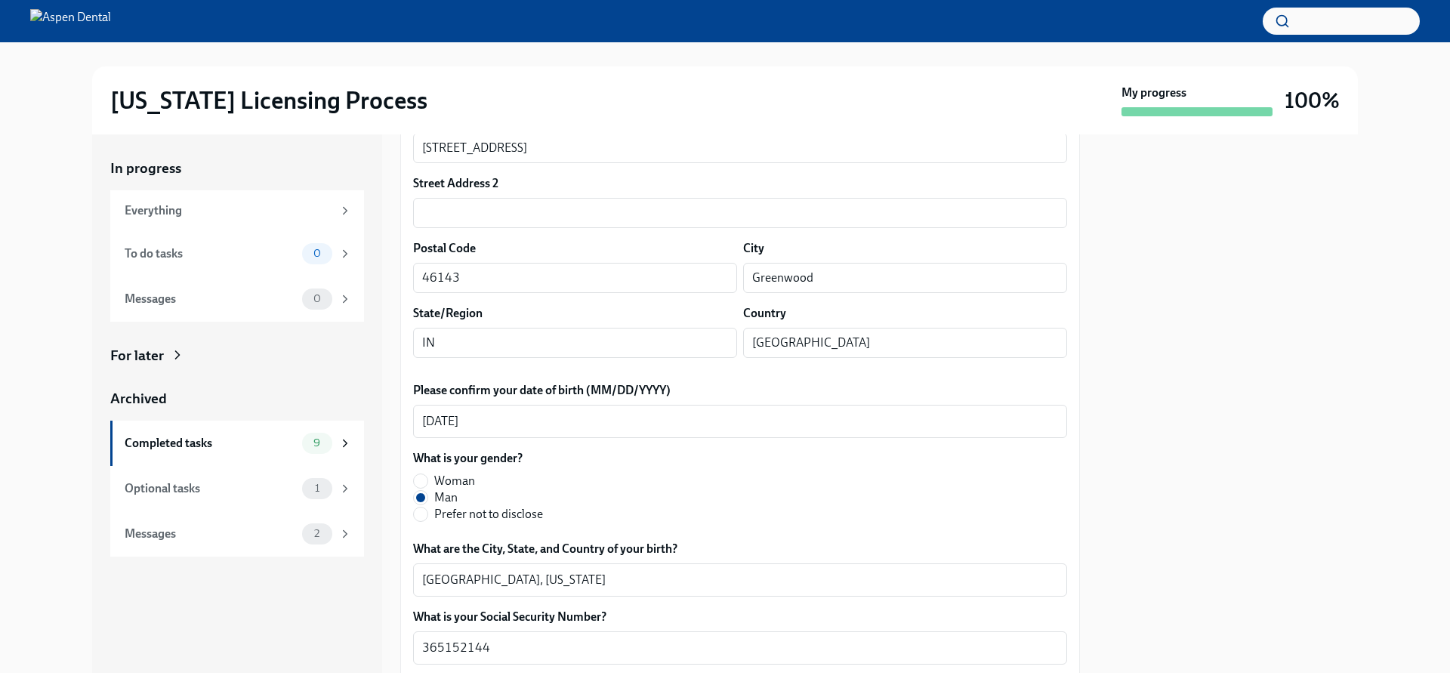
drag, startPoint x: 522, startPoint y: 637, endPoint x: 395, endPoint y: 641, distance: 127.0
click at [395, 641] on div "In progress Everything To do tasks 0 Messages 0 For later Archived Completed ta…" at bounding box center [725, 403] width 1266 height 539
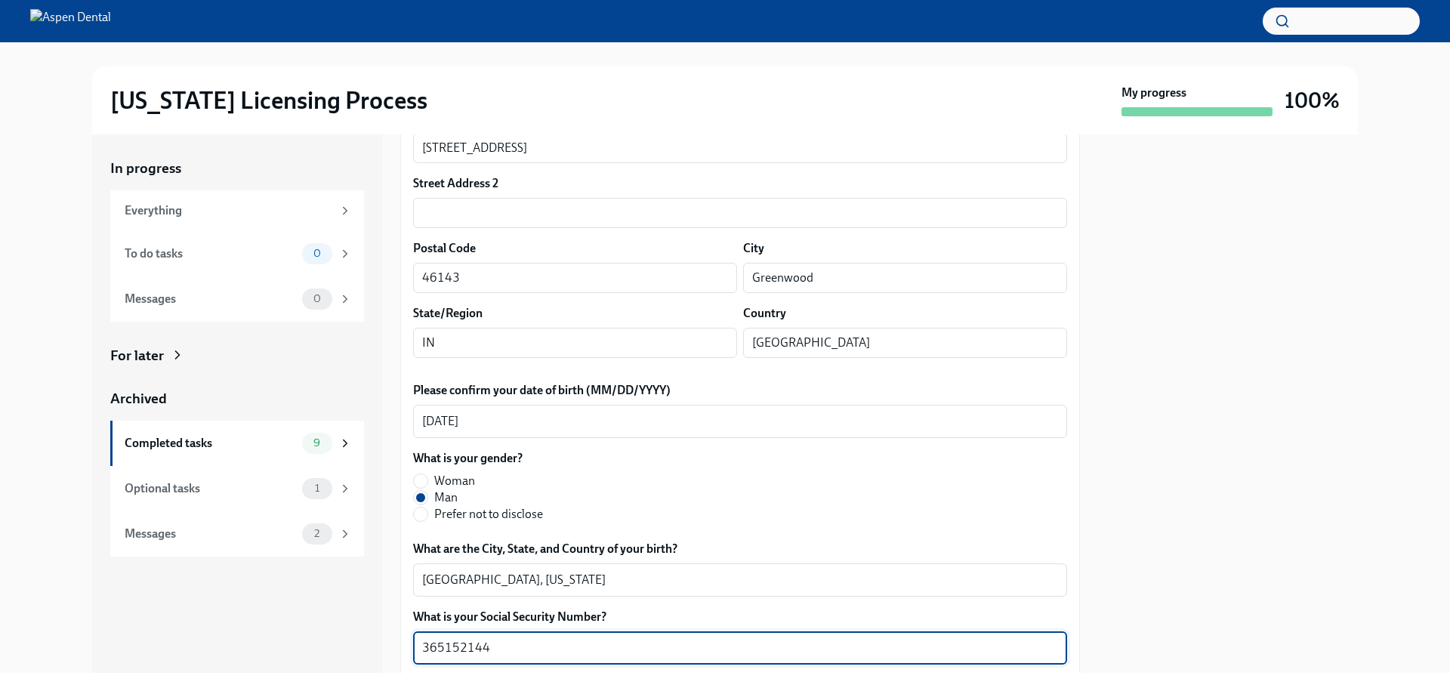
drag, startPoint x: 520, startPoint y: 657, endPoint x: 370, endPoint y: 645, distance: 150.8
click at [370, 645] on div "In progress Everything To do tasks 0 Messages 0 For later Archived Completed ta…" at bounding box center [725, 403] width 1266 height 539
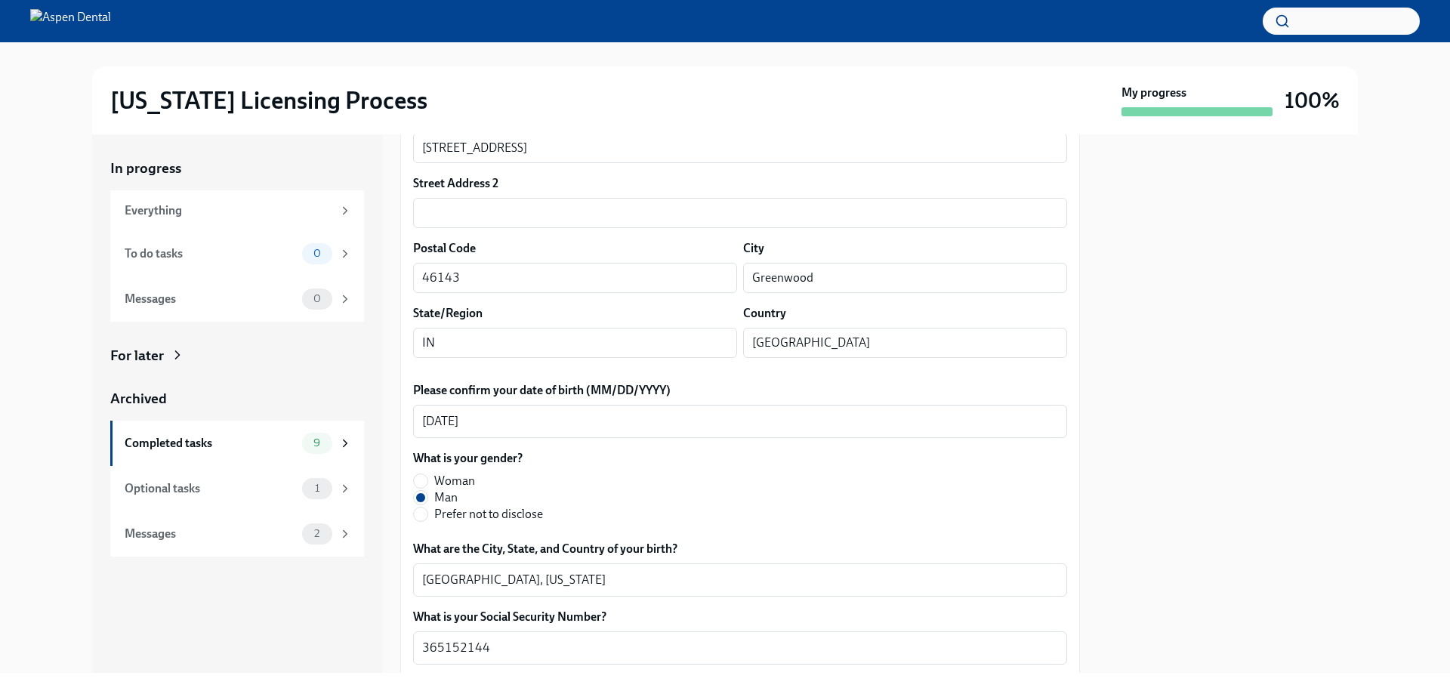
drag, startPoint x: 1228, startPoint y: 588, endPoint x: 1261, endPoint y: 588, distance: 32.5
click at [1228, 588] on div at bounding box center [1228, 403] width 260 height 539
click at [1354, 535] on div at bounding box center [1228, 403] width 260 height 539
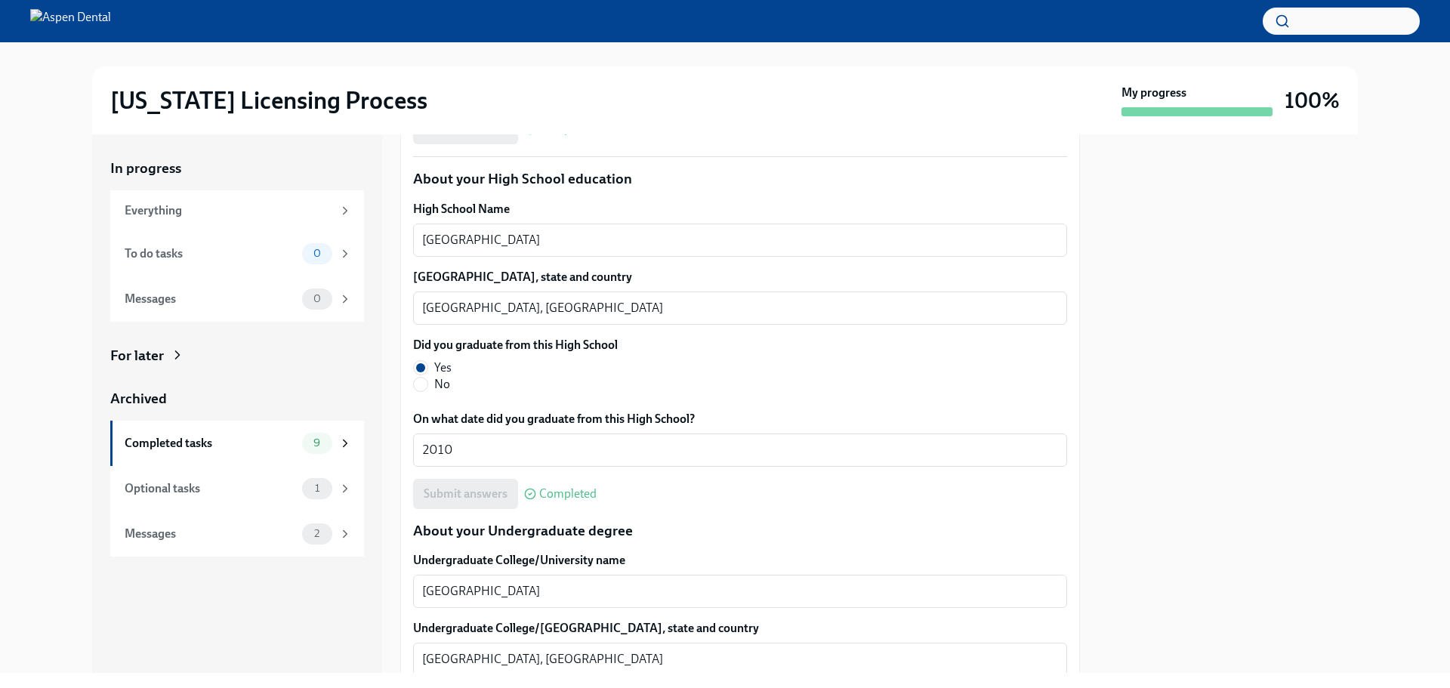
scroll to position [1133, 0]
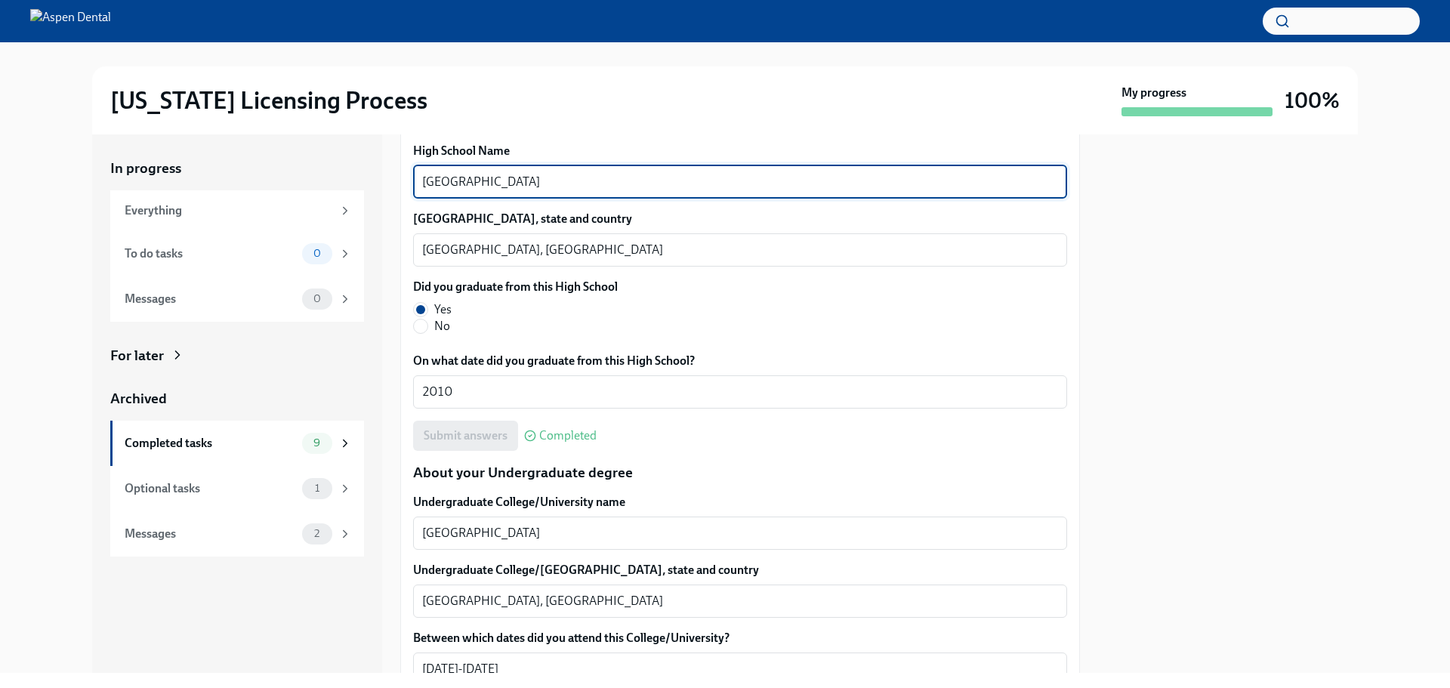
drag, startPoint x: 558, startPoint y: 186, endPoint x: 413, endPoint y: 186, distance: 145.0
click at [413, 186] on div "Crystal Lake High School x ​" at bounding box center [740, 181] width 654 height 33
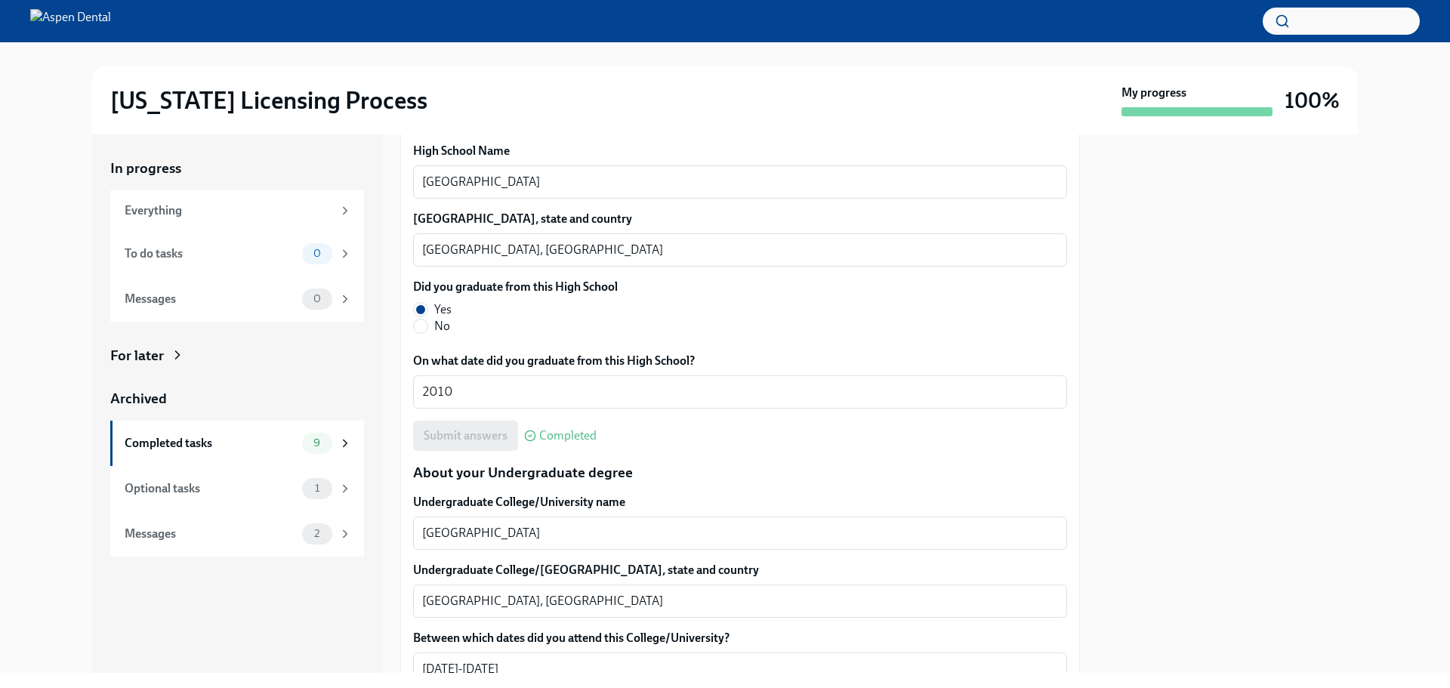
click at [1201, 367] on div at bounding box center [1228, 403] width 260 height 539
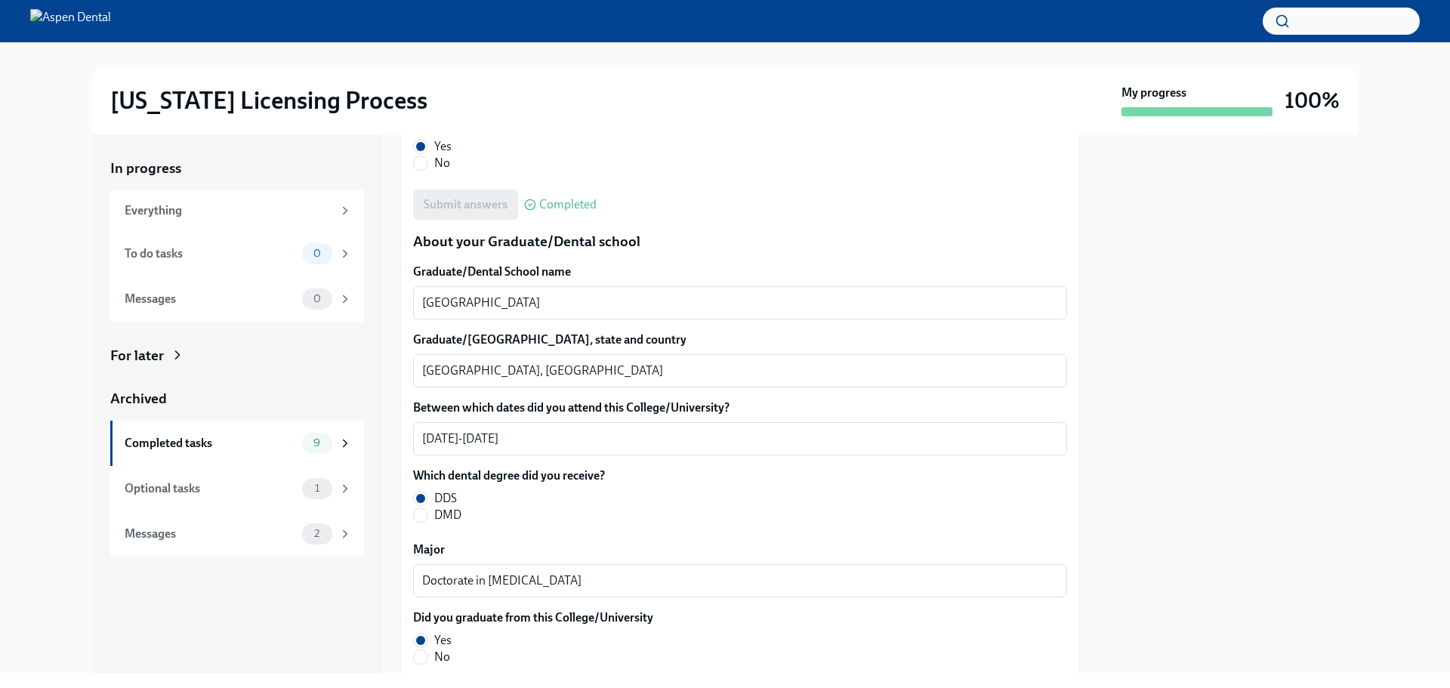
scroll to position [1888, 0]
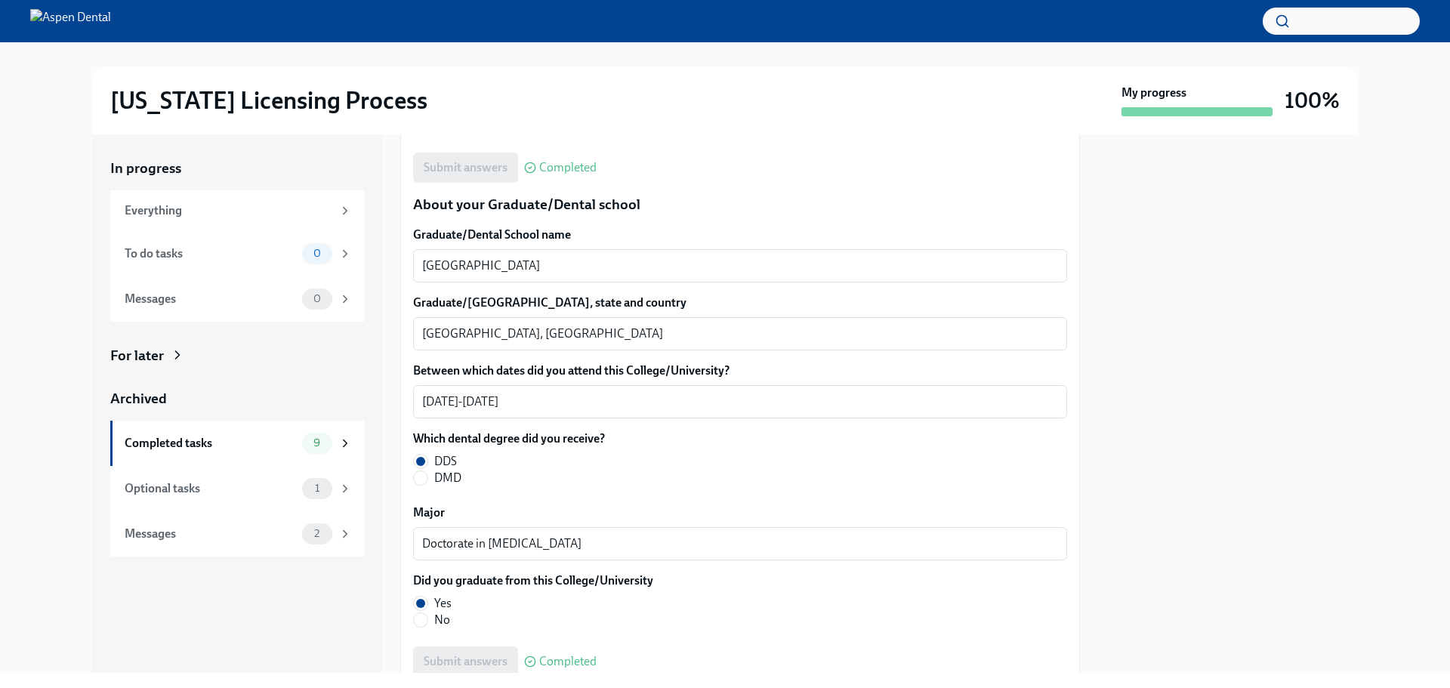
drag, startPoint x: 1327, startPoint y: 332, endPoint x: 1315, endPoint y: 324, distance: 14.7
click at [1327, 332] on div at bounding box center [1228, 403] width 260 height 539
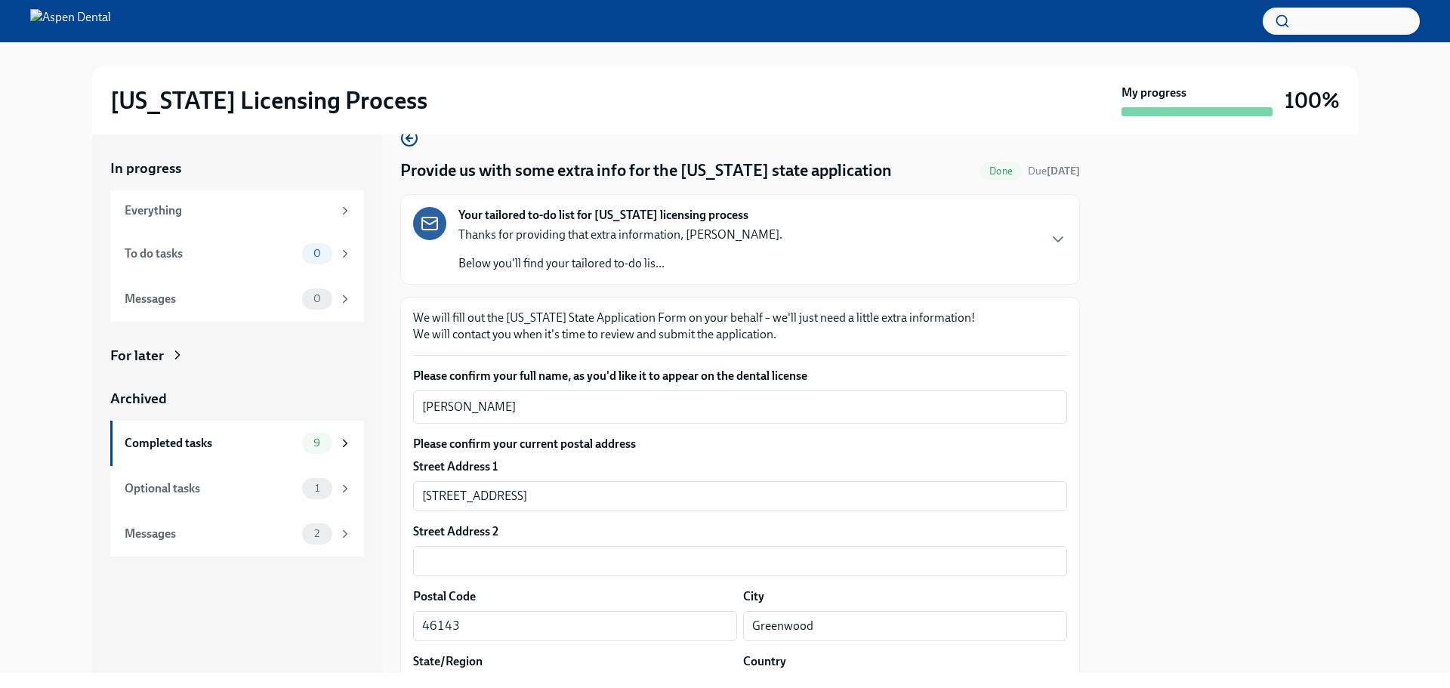
scroll to position [0, 0]
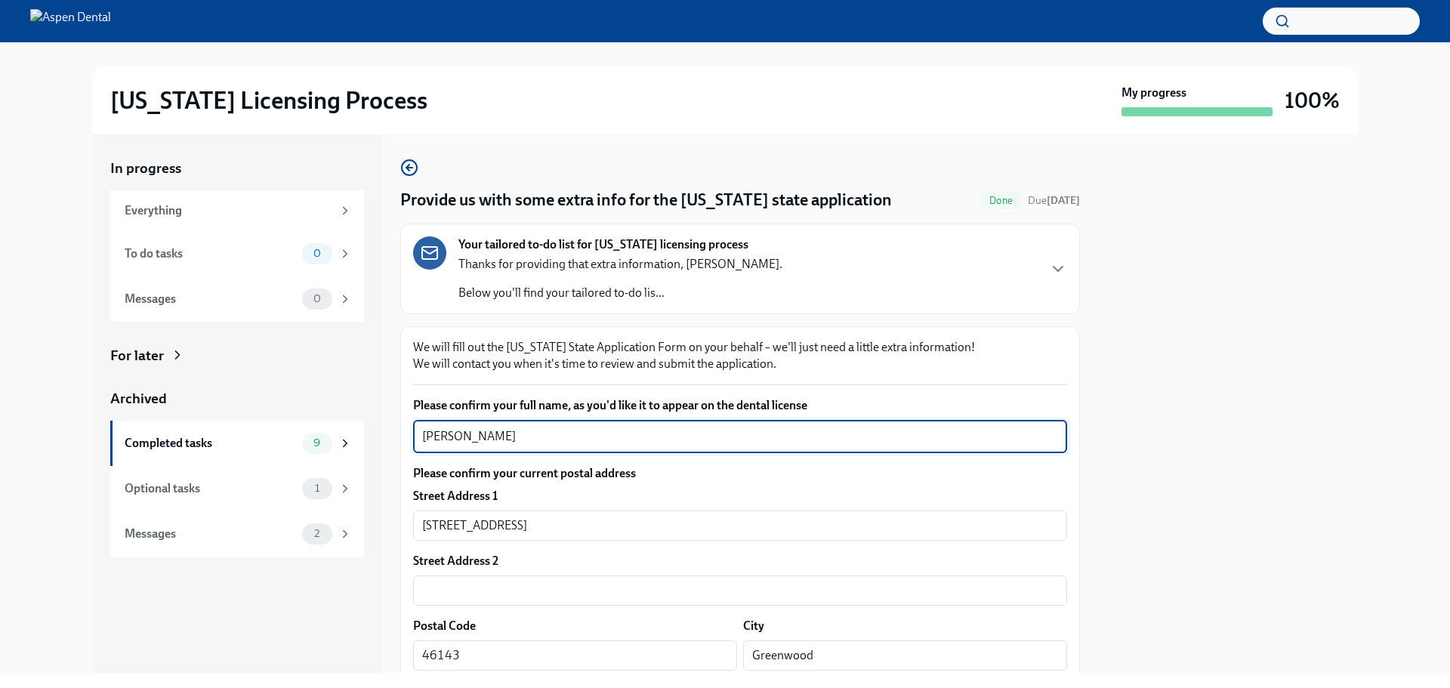
drag, startPoint x: 540, startPoint y: 437, endPoint x: 386, endPoint y: 437, distance: 154.1
click at [386, 437] on div "In progress Everything To do tasks 0 Messages 0 For later Archived Completed ta…" at bounding box center [725, 403] width 1266 height 539
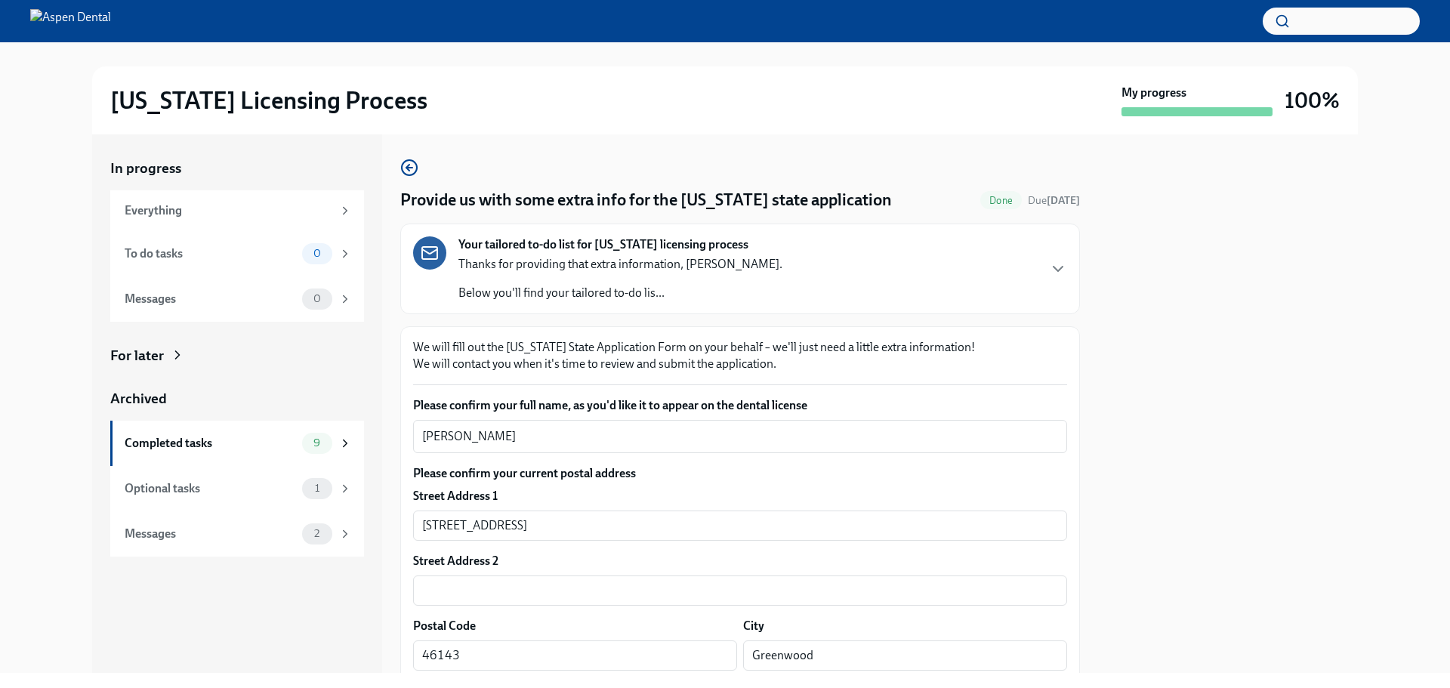
click at [1300, 555] on div at bounding box center [1228, 403] width 260 height 539
drag, startPoint x: 1264, startPoint y: 446, endPoint x: 1317, endPoint y: 458, distance: 55.0
click at [1264, 446] on div at bounding box center [1228, 403] width 260 height 539
